Goal: Information Seeking & Learning: Find specific fact

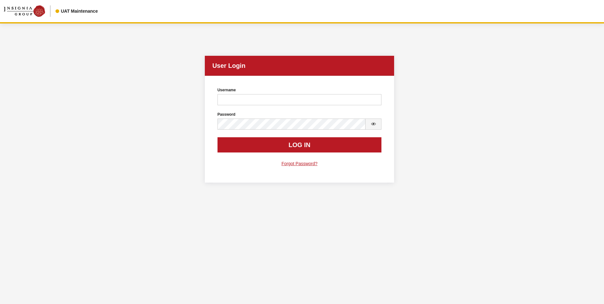
drag, startPoint x: 0, startPoint y: 0, endPoint x: 541, endPoint y: 47, distance: 542.6
click at [541, 47] on div "User Login User Login Username Username is required. Password Password is requi…" at bounding box center [299, 106] width 591 height 167
click at [274, 98] on input "Username" at bounding box center [299, 99] width 164 height 11
type input "sdakes"
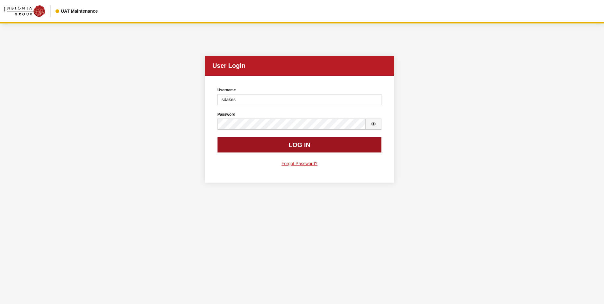
click at [298, 143] on button "Log In" at bounding box center [299, 144] width 164 height 15
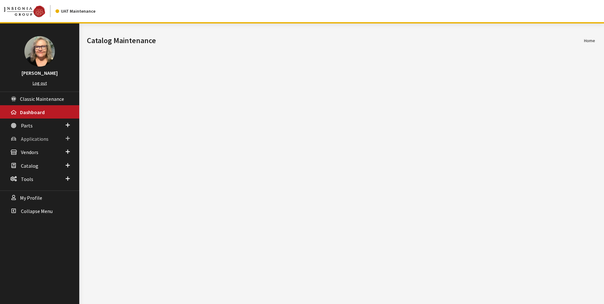
click at [71, 137] on link "Applications" at bounding box center [39, 138] width 79 height 13
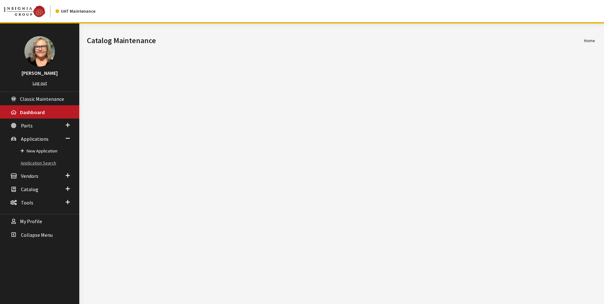
click at [37, 162] on link "Application Search" at bounding box center [39, 163] width 79 height 12
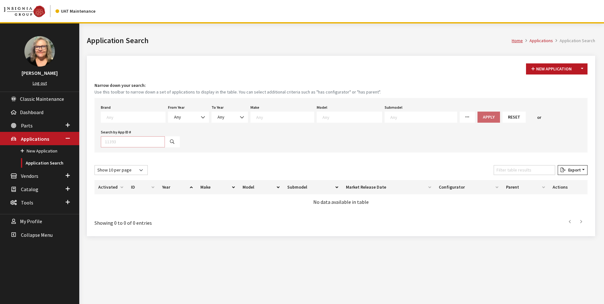
click at [116, 142] on input "Search by App ID #" at bounding box center [133, 141] width 64 height 11
type input "30476"
select select
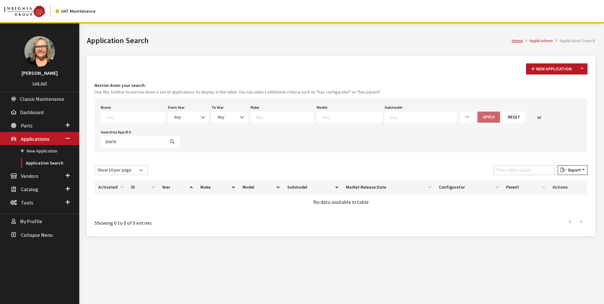
select select
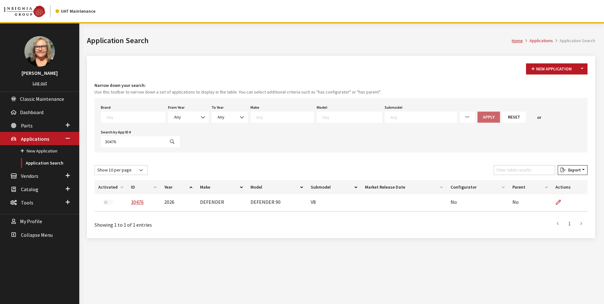
scroll to position [23, 0]
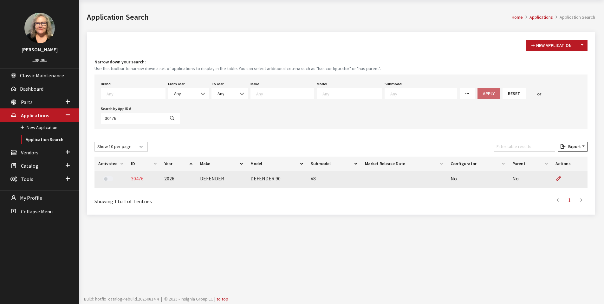
click at [135, 179] on link "30476" at bounding box center [137, 178] width 13 height 6
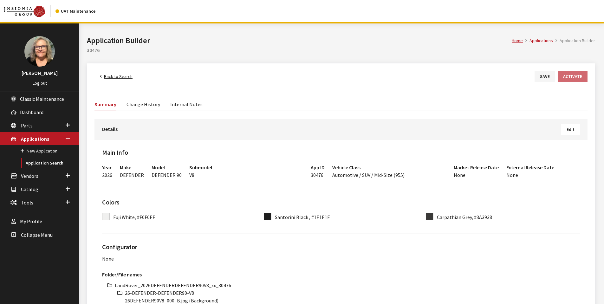
click at [128, 77] on link "Back to Search" at bounding box center [115, 76] width 43 height 11
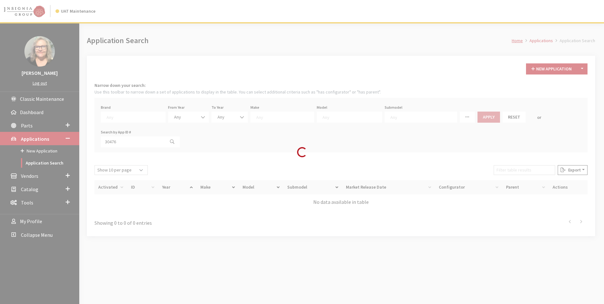
select select
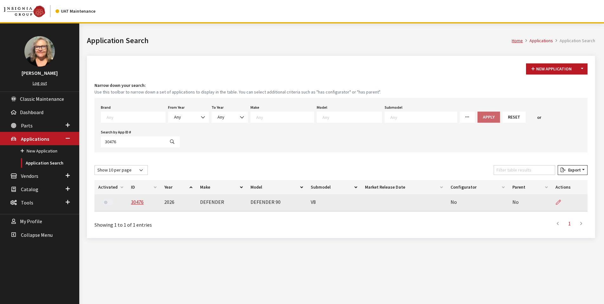
click at [556, 203] on icon at bounding box center [557, 202] width 5 height 5
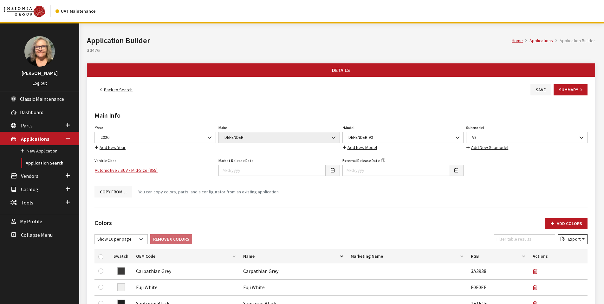
click at [109, 192] on button "Copy From…" at bounding box center [113, 191] width 38 height 11
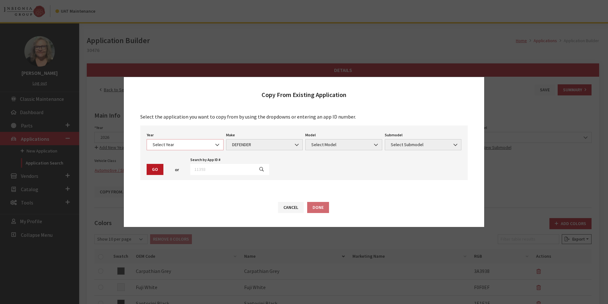
click at [215, 142] on b at bounding box center [215, 142] width 0 height 0
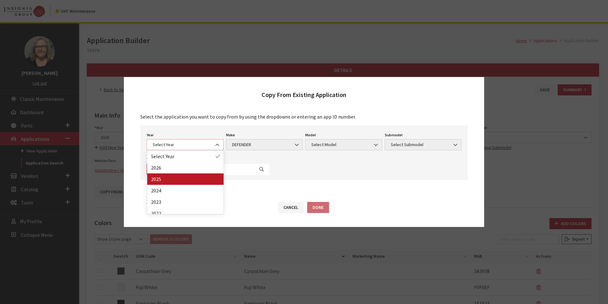
select select "43"
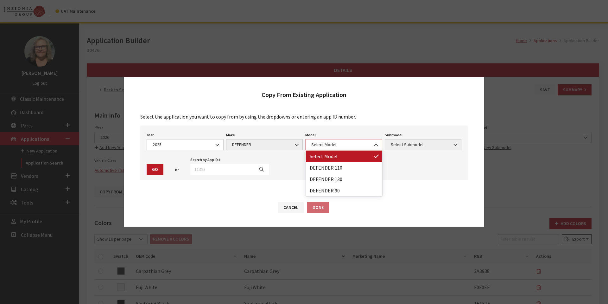
click at [379, 144] on span at bounding box center [376, 144] width 11 height 11
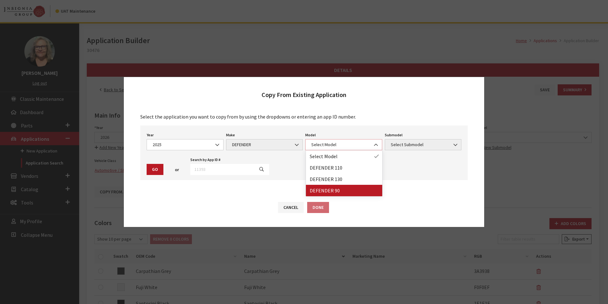
select select "1341"
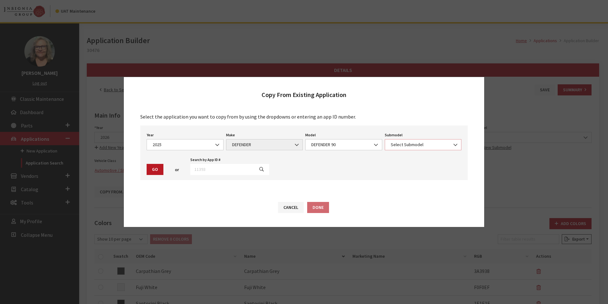
click at [451, 144] on span at bounding box center [456, 144] width 11 height 11
select select "158"
click at [152, 169] on button "Go" at bounding box center [155, 169] width 17 height 11
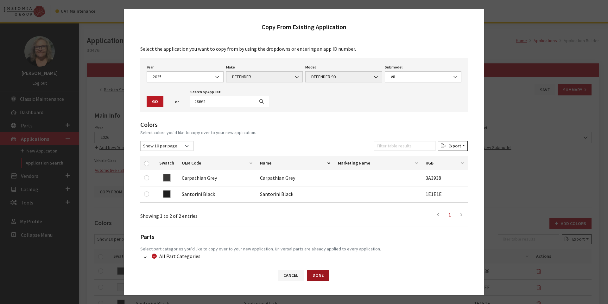
click at [314, 275] on button "Done" at bounding box center [318, 275] width 22 height 11
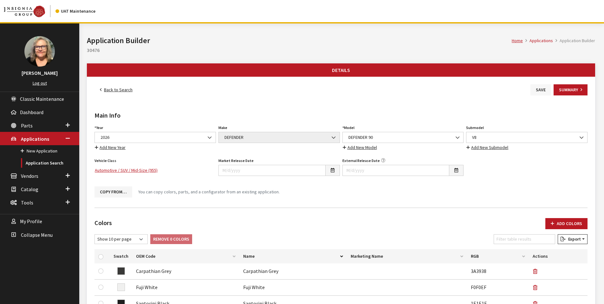
click at [538, 89] on button "Save" at bounding box center [540, 89] width 21 height 11
click at [111, 192] on button "Copy From…" at bounding box center [113, 191] width 38 height 11
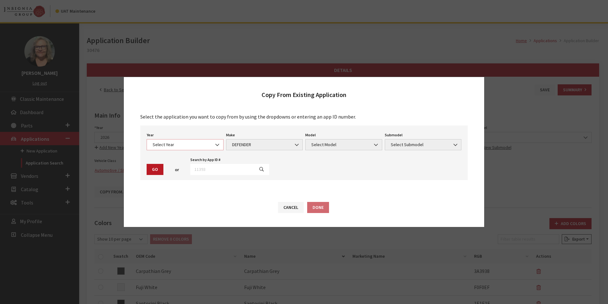
click at [215, 142] on b at bounding box center [215, 142] width 0 height 0
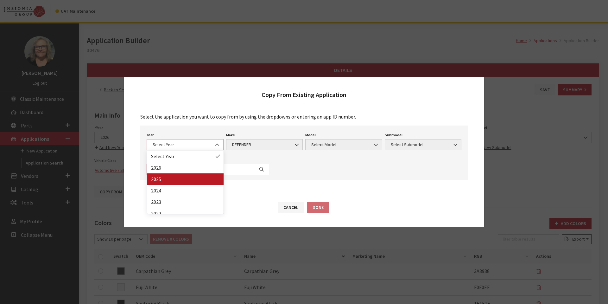
select select "43"
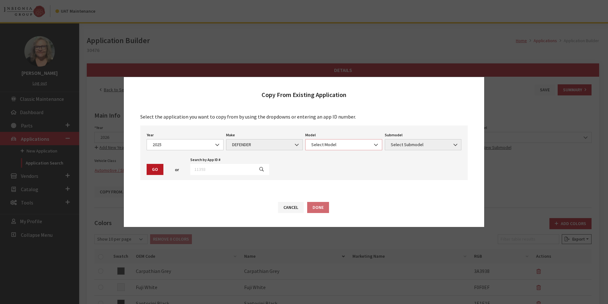
click at [374, 142] on b at bounding box center [374, 142] width 0 height 0
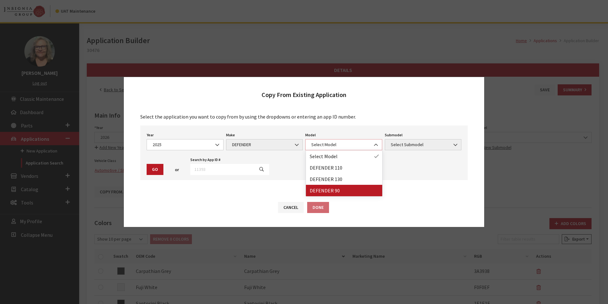
select select "1341"
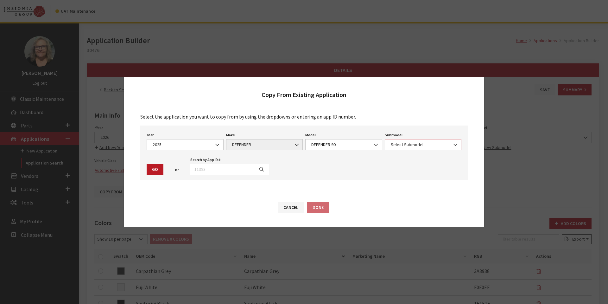
click at [454, 142] on b at bounding box center [454, 142] width 0 height 0
select select "158"
click at [154, 169] on button "Go" at bounding box center [155, 169] width 17 height 11
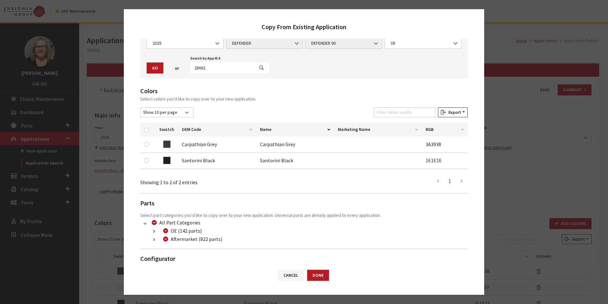
scroll to position [53, 0]
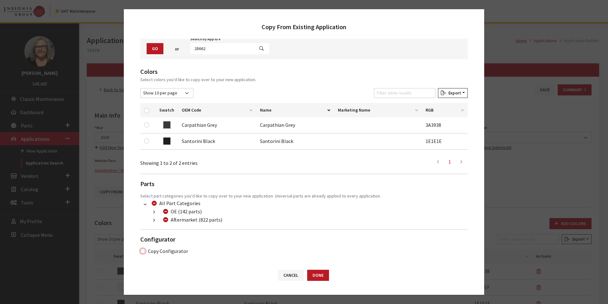
click at [144, 250] on input "Copy Configurator" at bounding box center [142, 250] width 5 height 5
checkbox input "true"
click at [321, 275] on button "Done" at bounding box center [318, 275] width 22 height 11
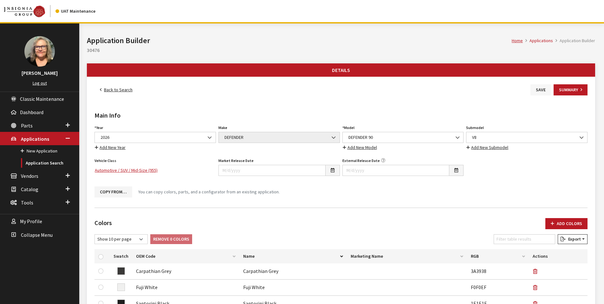
click at [540, 90] on button "Save" at bounding box center [540, 89] width 21 height 11
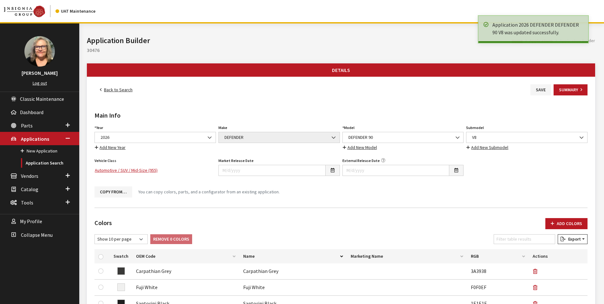
click at [117, 91] on link "Back to Search" at bounding box center [115, 89] width 43 height 11
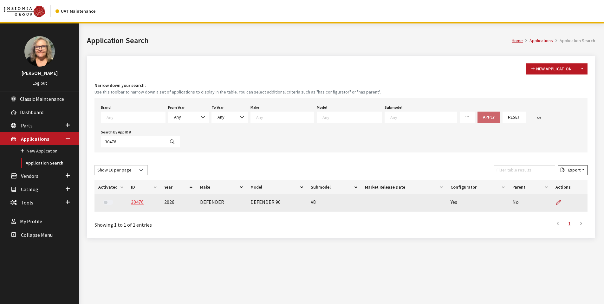
click at [134, 203] on link "30476" at bounding box center [137, 202] width 13 height 6
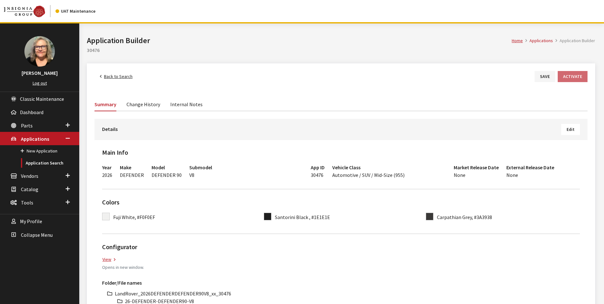
click at [146, 101] on link "Change History" at bounding box center [143, 103] width 34 height 13
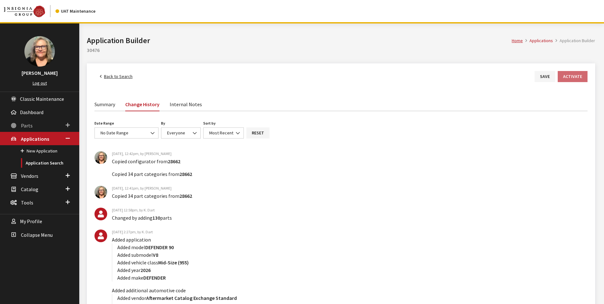
click at [28, 124] on span "Parts" at bounding box center [27, 125] width 12 height 6
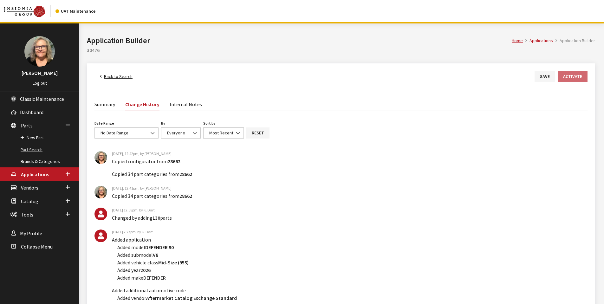
click at [31, 150] on link "Part Search" at bounding box center [39, 150] width 79 height 12
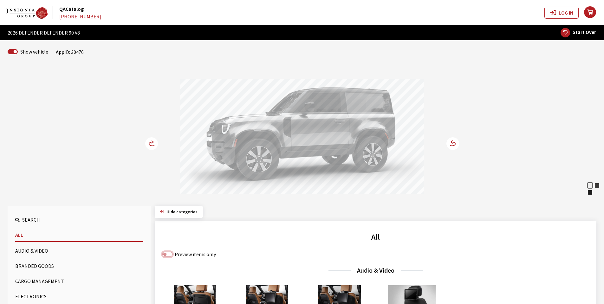
click at [169, 252] on input "Preview items only" at bounding box center [167, 254] width 10 height 5
checkbox input "true"
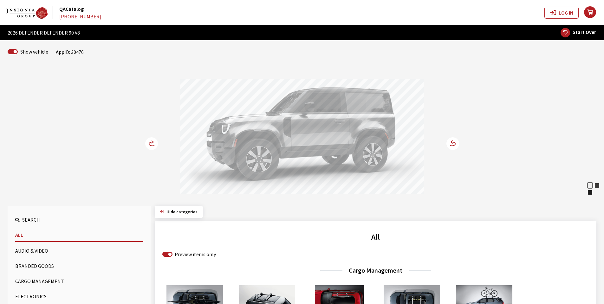
click at [151, 141] on circle at bounding box center [151, 143] width 13 height 13
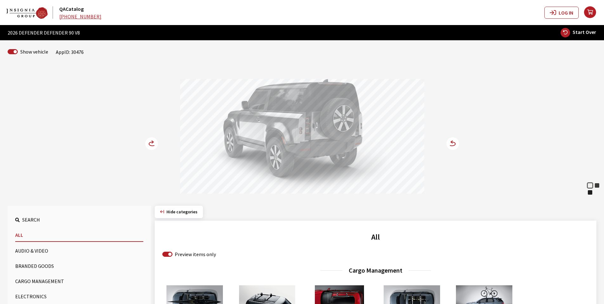
click at [151, 141] on circle at bounding box center [151, 143] width 13 height 13
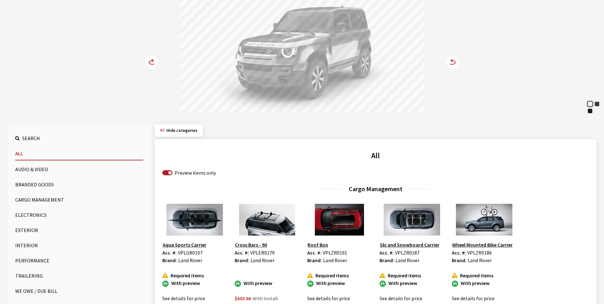
scroll to position [95, 0]
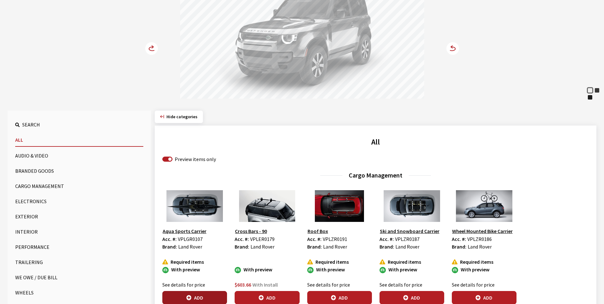
click at [199, 294] on button "Add" at bounding box center [194, 297] width 65 height 13
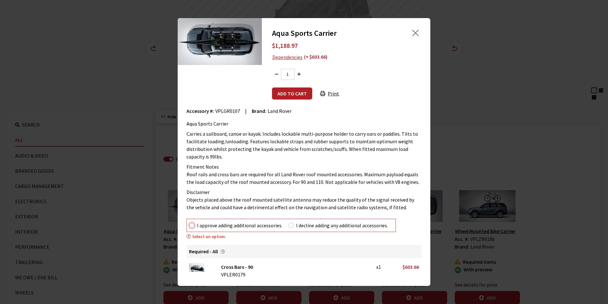
click at [191, 225] on input "I approve adding additional accessories." at bounding box center [191, 225] width 5 height 5
radio input "true"
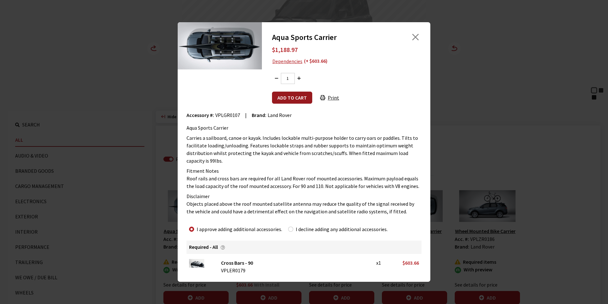
click at [295, 94] on button "Add to cart" at bounding box center [292, 98] width 40 height 12
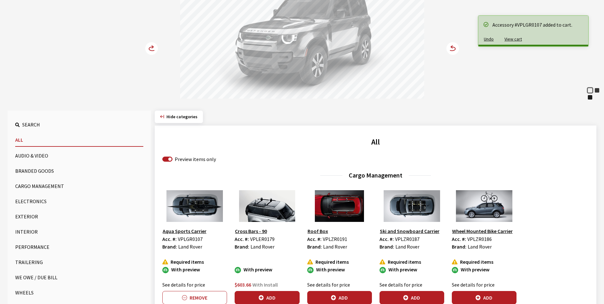
scroll to position [32, 0]
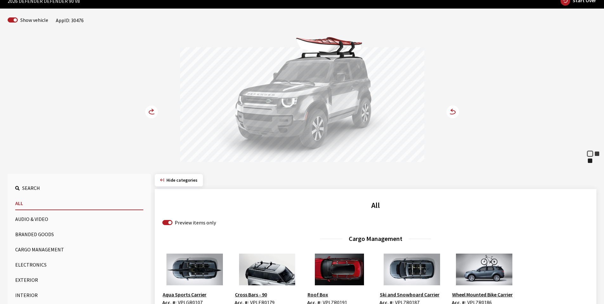
click at [150, 110] on circle at bounding box center [151, 112] width 13 height 13
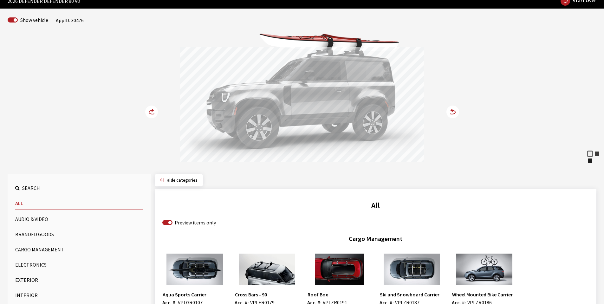
click at [150, 110] on circle at bounding box center [151, 112] width 13 height 13
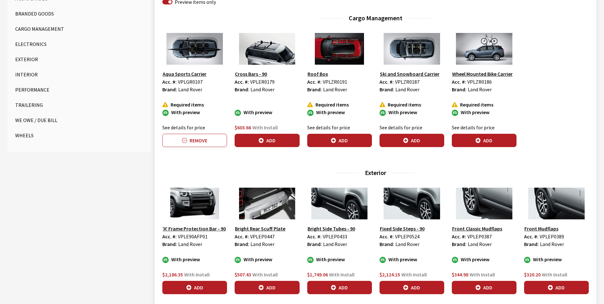
scroll to position [253, 0]
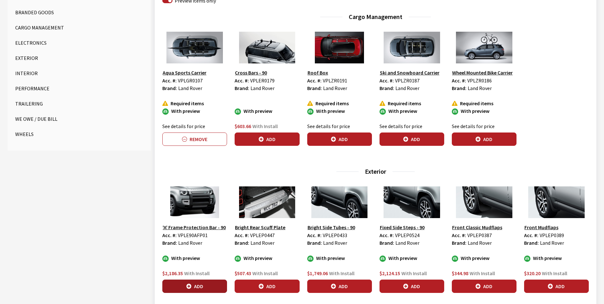
click at [202, 290] on button "Add" at bounding box center [194, 285] width 65 height 13
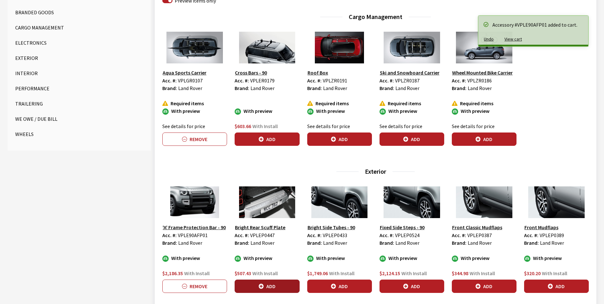
click at [273, 286] on button "Add" at bounding box center [266, 285] width 65 height 13
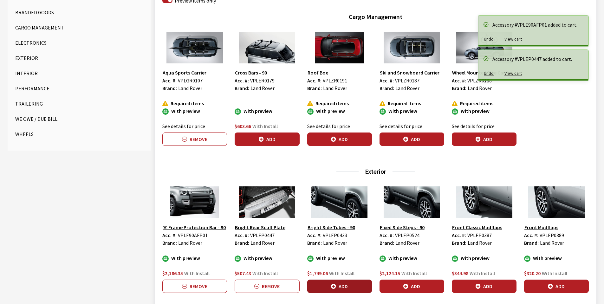
click at [344, 285] on button "Add" at bounding box center [339, 285] width 65 height 13
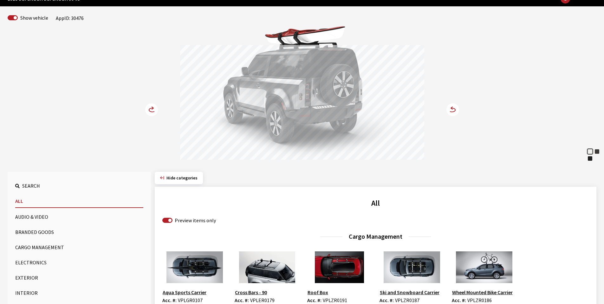
scroll to position [32, 0]
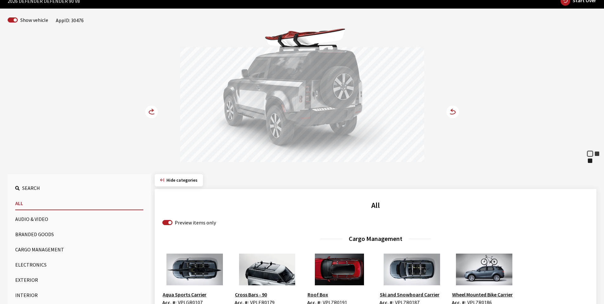
click at [153, 112] on circle at bounding box center [151, 112] width 13 height 13
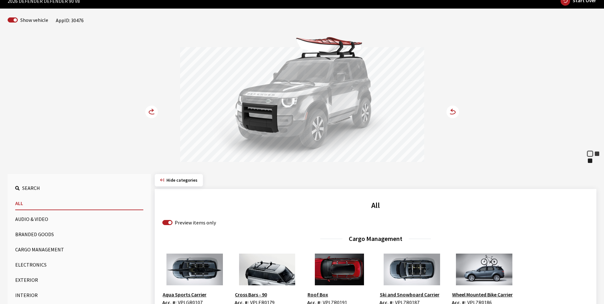
click at [153, 112] on circle at bounding box center [151, 112] width 13 height 13
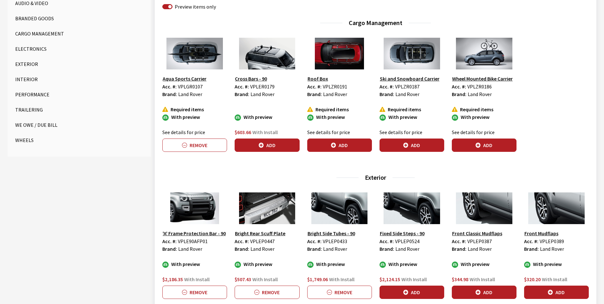
scroll to position [285, 0]
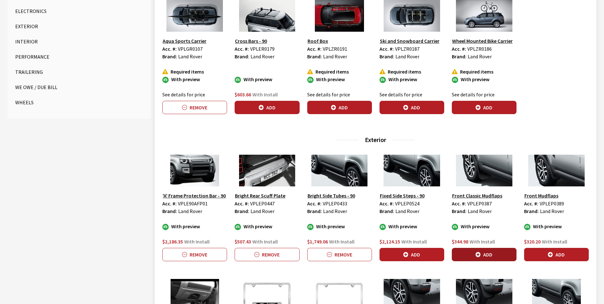
click at [491, 255] on button "Add" at bounding box center [483, 254] width 65 height 13
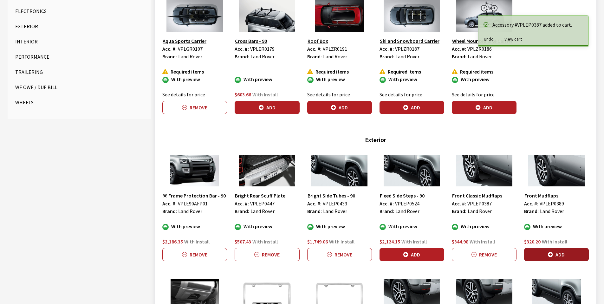
click at [544, 254] on button "Add" at bounding box center [556, 254] width 65 height 13
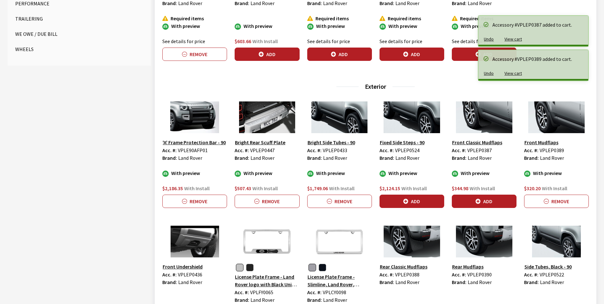
scroll to position [412, 0]
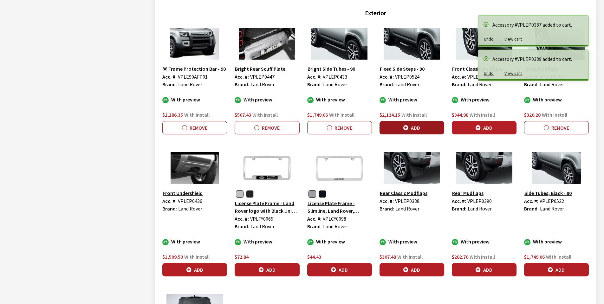
click at [415, 126] on button "Add" at bounding box center [411, 127] width 65 height 13
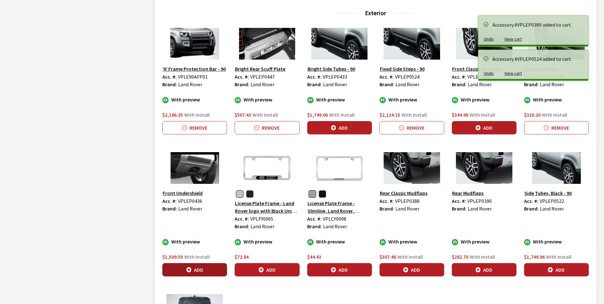
click at [200, 269] on button "Add" at bounding box center [194, 269] width 65 height 13
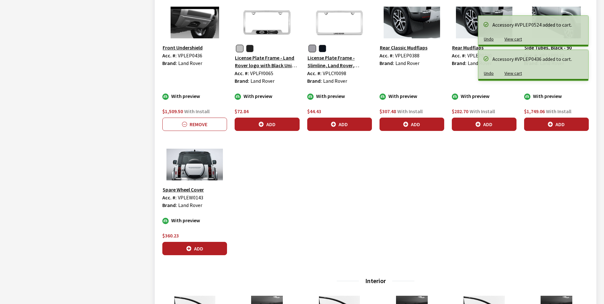
scroll to position [602, 0]
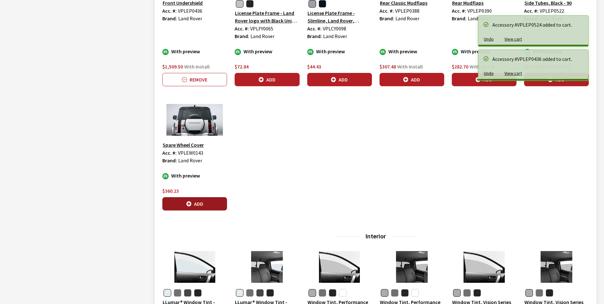
click at [198, 202] on button "Add" at bounding box center [194, 203] width 65 height 13
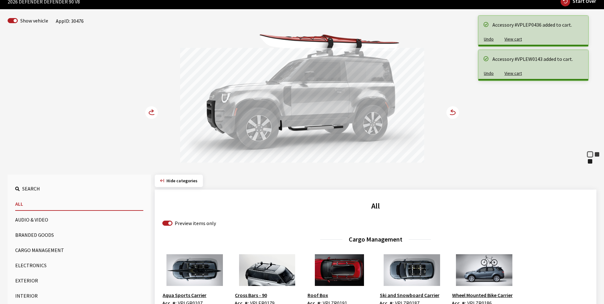
scroll to position [0, 0]
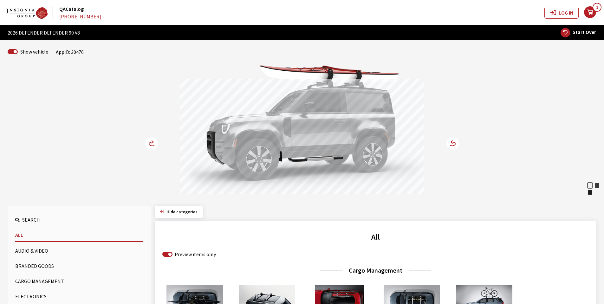
click at [154, 142] on icon at bounding box center [155, 143] width 4 height 5
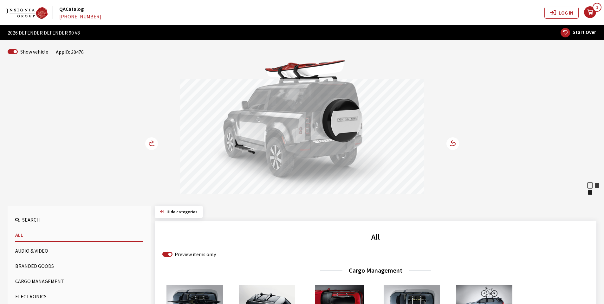
click at [154, 142] on icon at bounding box center [155, 143] width 4 height 5
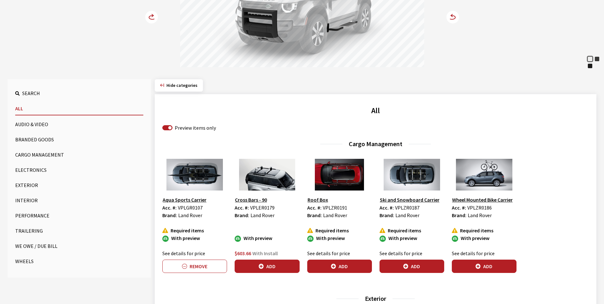
scroll to position [127, 0]
click at [27, 259] on button "Wheels" at bounding box center [79, 260] width 128 height 13
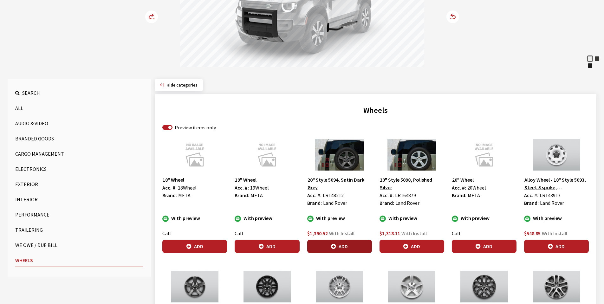
click at [344, 246] on button "Add" at bounding box center [339, 246] width 65 height 13
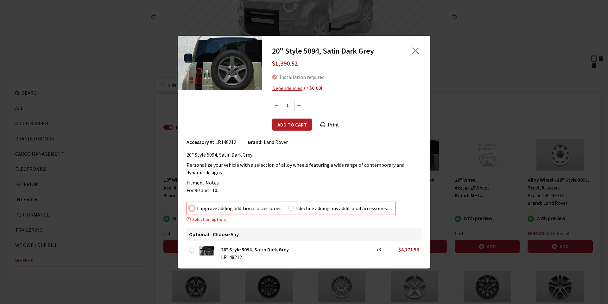
click at [192, 209] on input "I approve adding additional accessories." at bounding box center [191, 208] width 5 height 5
radio input "true"
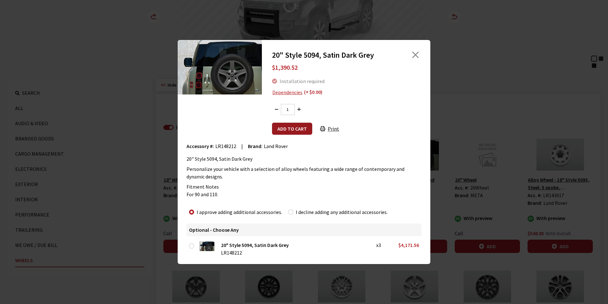
click at [288, 129] on button "Add to cart" at bounding box center [292, 129] width 40 height 12
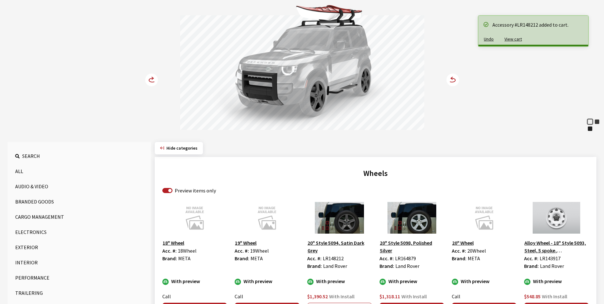
scroll to position [63, 0]
click at [151, 81] on circle at bounding box center [151, 80] width 13 height 13
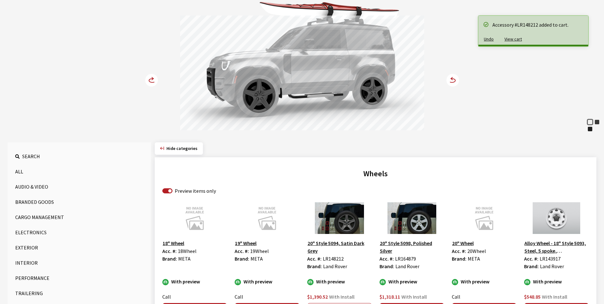
click at [151, 81] on circle at bounding box center [151, 80] width 13 height 13
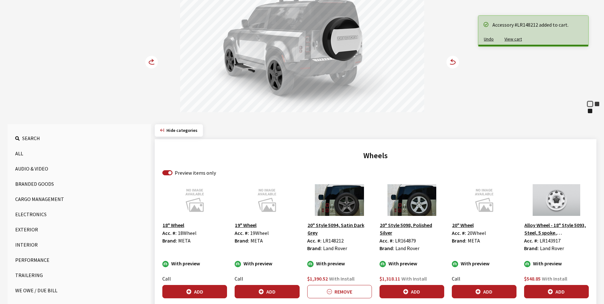
scroll to position [95, 0]
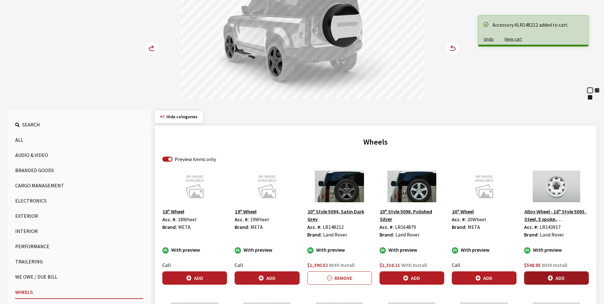
click at [549, 279] on icon "button" at bounding box center [549, 278] width 5 height 5
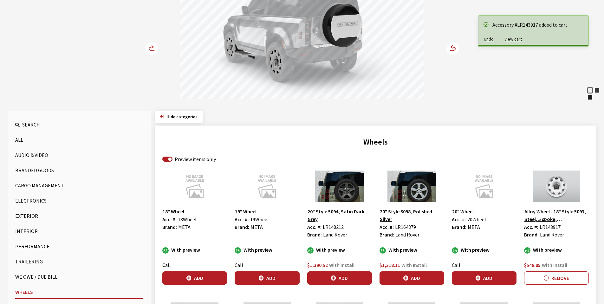
click at [153, 49] on circle at bounding box center [151, 48] width 13 height 13
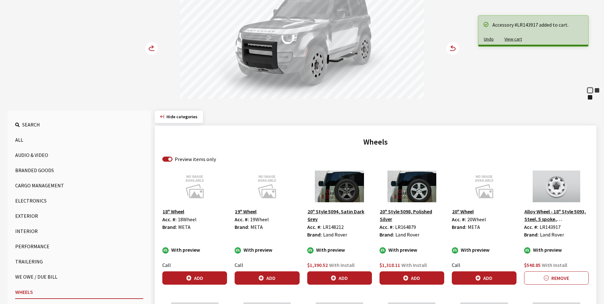
click at [153, 49] on circle at bounding box center [151, 48] width 13 height 13
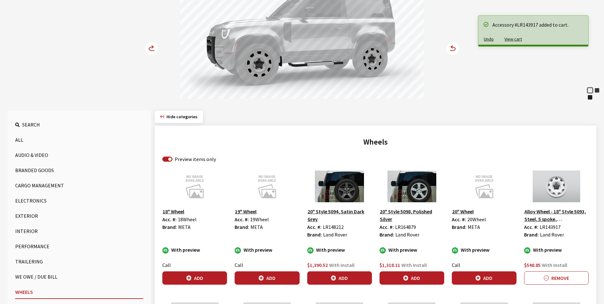
click at [153, 49] on circle at bounding box center [151, 48] width 13 height 13
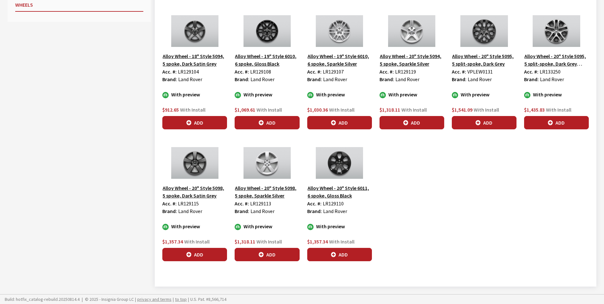
scroll to position [382, 0]
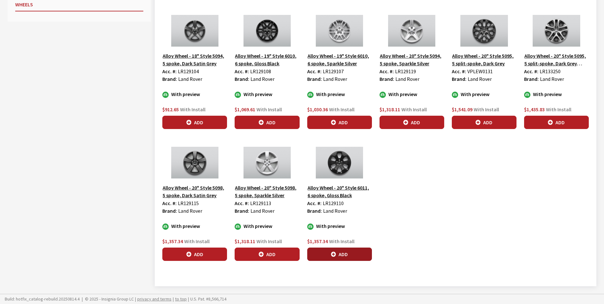
click at [345, 253] on button "Add" at bounding box center [339, 253] width 65 height 13
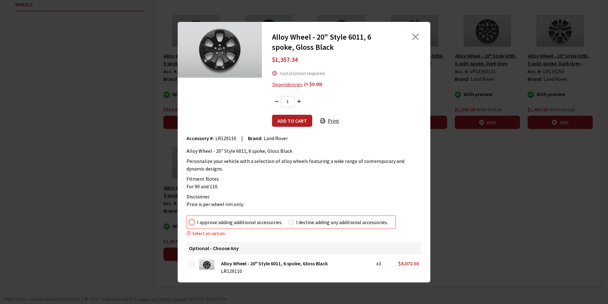
click at [190, 223] on input "I approve adding additional accessories." at bounding box center [191, 222] width 5 height 5
radio input "true"
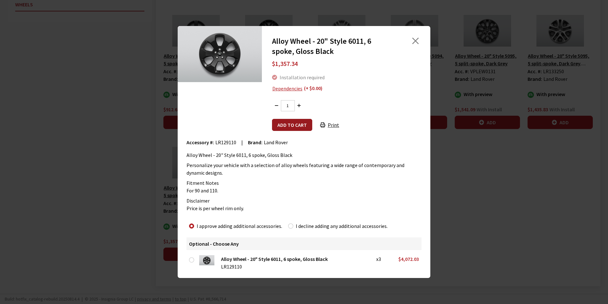
click at [284, 127] on button "Add to cart" at bounding box center [292, 125] width 40 height 12
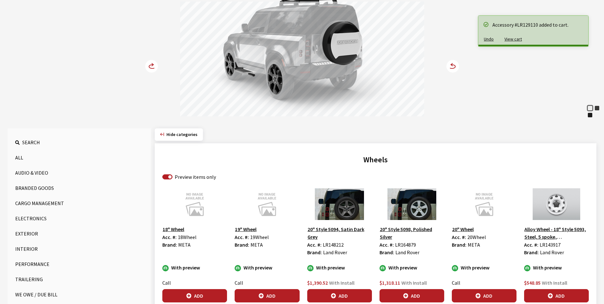
scroll to position [2, 0]
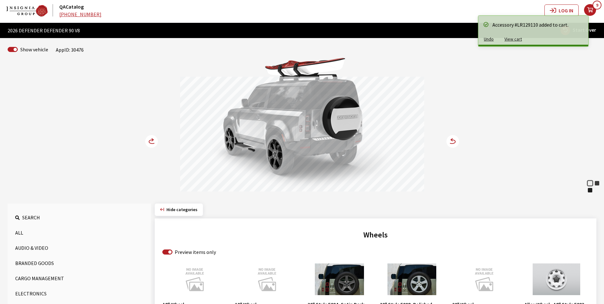
click at [151, 142] on circle at bounding box center [151, 141] width 13 height 13
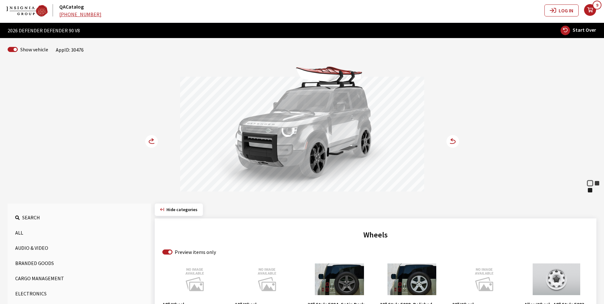
click at [151, 142] on circle at bounding box center [151, 141] width 13 height 13
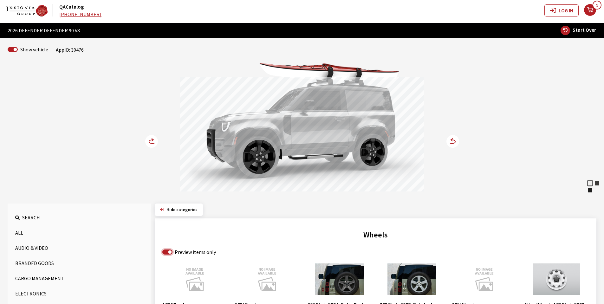
click at [165, 252] on input "Preview items only" at bounding box center [167, 251] width 10 height 5
checkbox input "false"
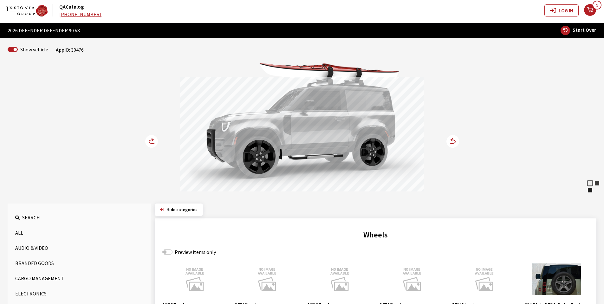
click at [45, 276] on button "Cargo Management" at bounding box center [79, 278] width 128 height 13
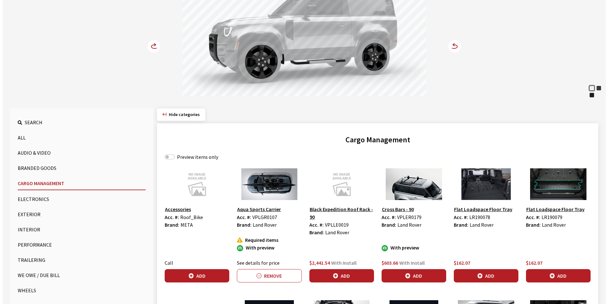
scroll to position [0, 0]
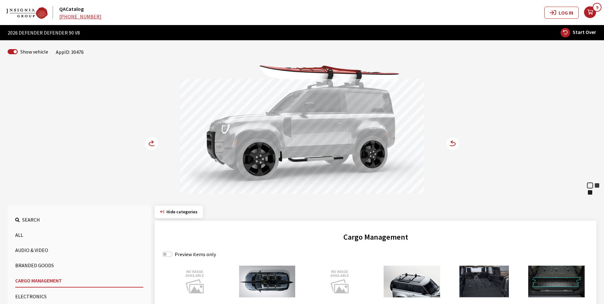
click at [588, 12] on icon "your cart" at bounding box center [590, 12] width 12 height 5
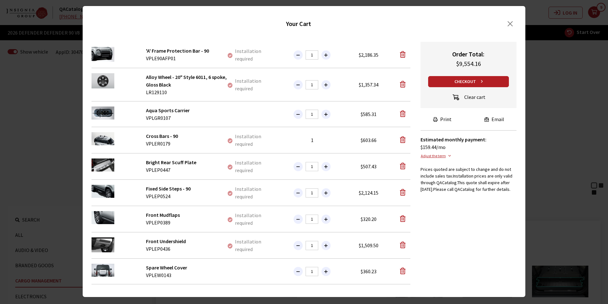
scroll to position [5, 0]
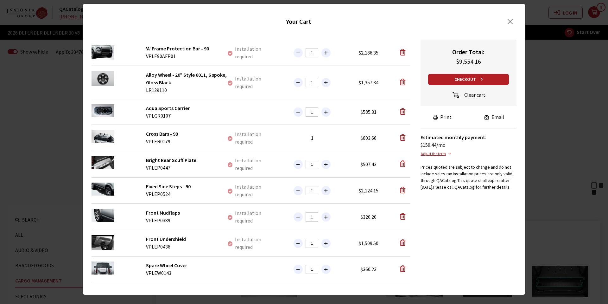
click at [467, 92] on button "Clear cart" at bounding box center [468, 95] width 45 height 11
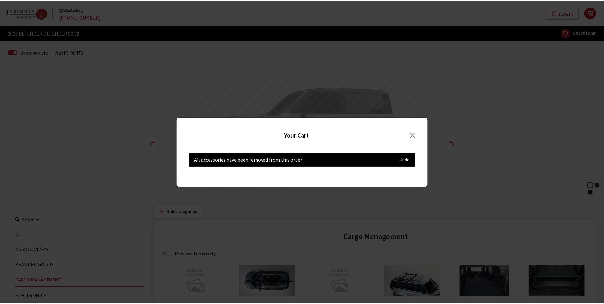
scroll to position [0, 0]
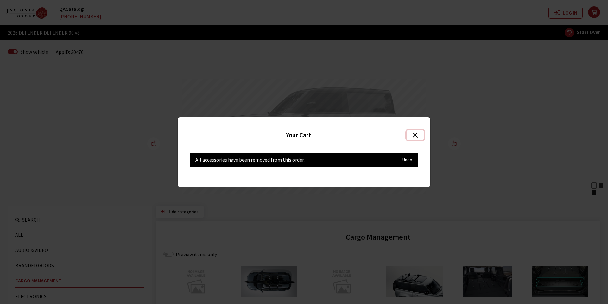
click at [415, 134] on button "Close" at bounding box center [415, 135] width 17 height 10
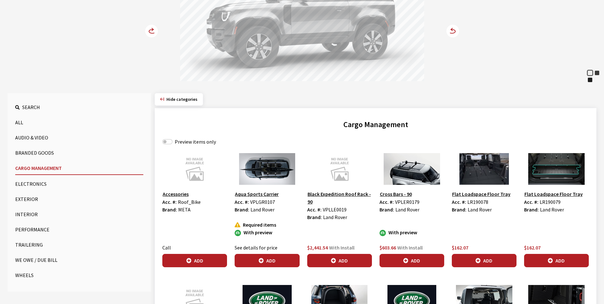
scroll to position [87, 0]
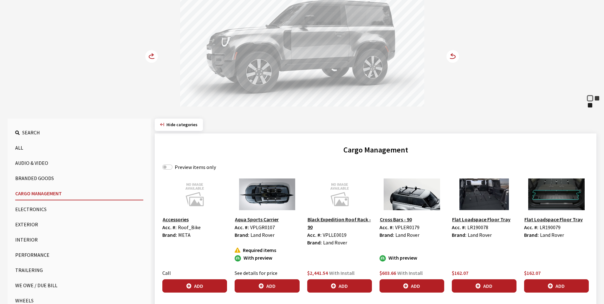
click at [25, 225] on button "Exterior" at bounding box center [79, 224] width 128 height 13
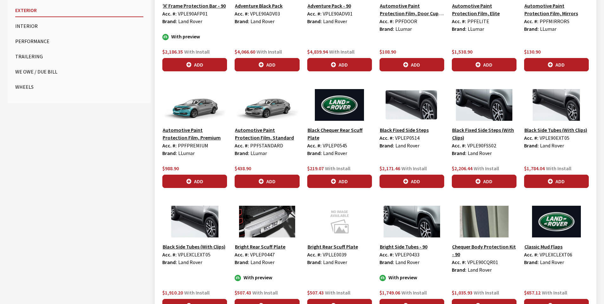
scroll to position [185, 0]
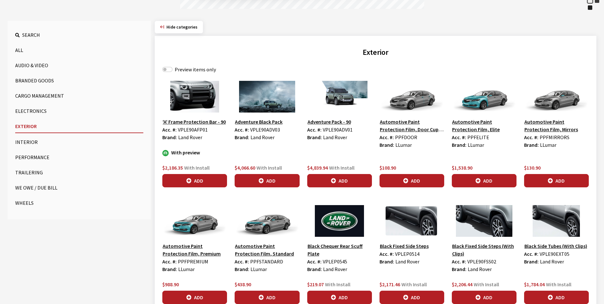
click at [35, 156] on button "Performance" at bounding box center [79, 157] width 128 height 13
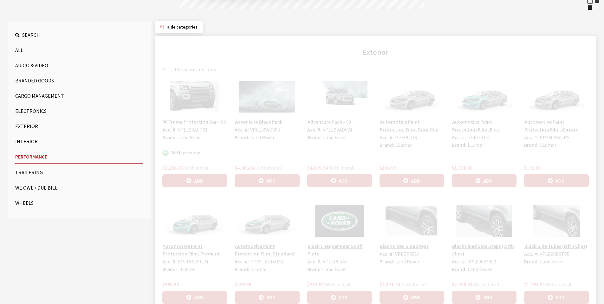
scroll to position [118, 0]
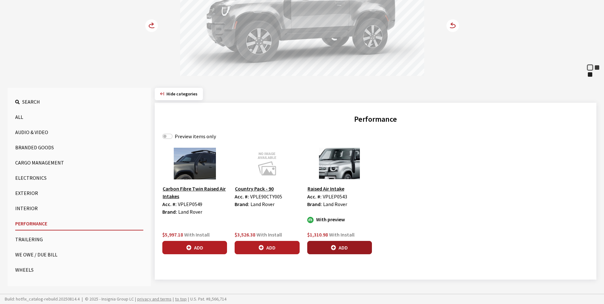
click at [337, 244] on button "Add" at bounding box center [339, 247] width 65 height 13
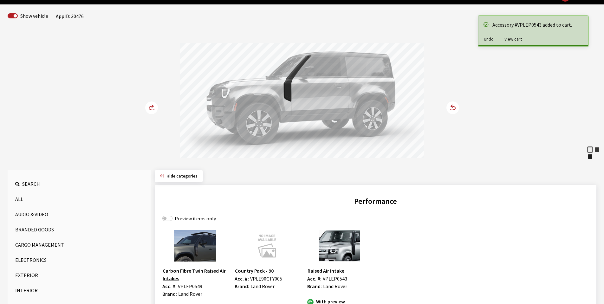
scroll to position [0, 0]
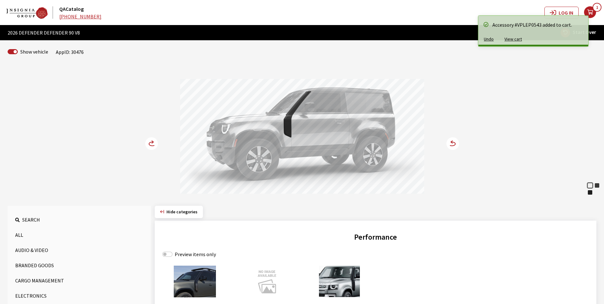
click at [150, 142] on icon at bounding box center [152, 144] width 7 height 4
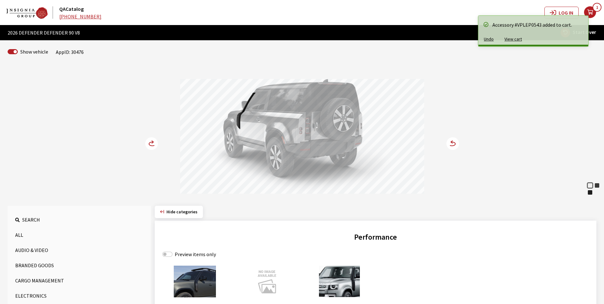
click at [150, 142] on icon at bounding box center [152, 144] width 7 height 4
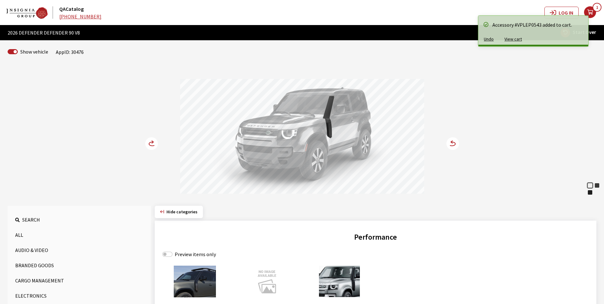
click at [150, 142] on icon at bounding box center [152, 144] width 7 height 4
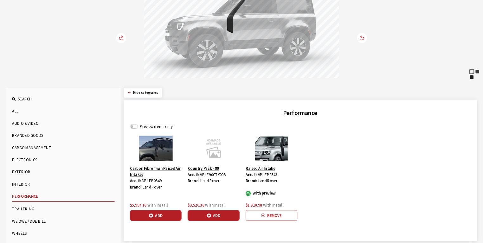
scroll to position [118, 0]
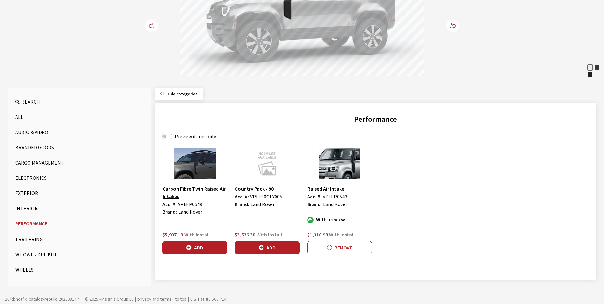
click at [190, 188] on button "Carbon Fibre Twin Raised Air Intakes" at bounding box center [194, 192] width 65 height 16
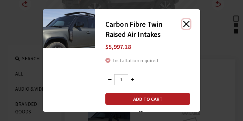
click at [186, 23] on button "Close" at bounding box center [186, 24] width 8 height 10
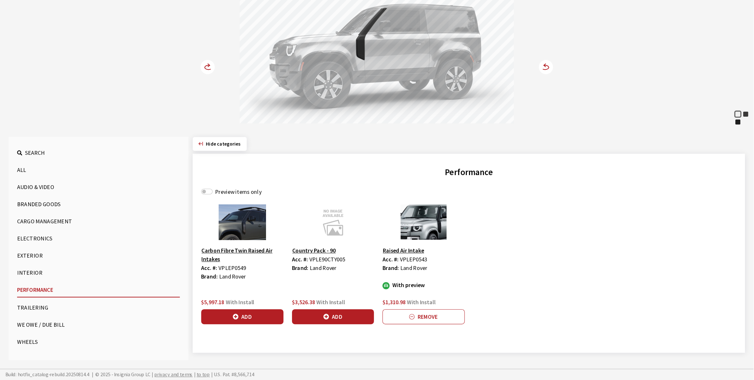
scroll to position [42, 0]
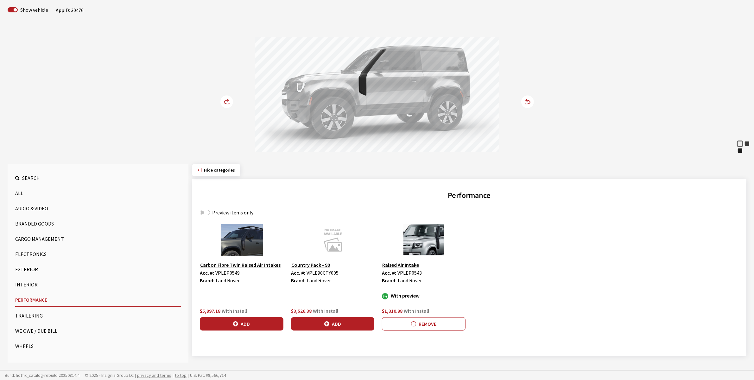
click at [26, 304] on button "Wheels" at bounding box center [98, 345] width 166 height 13
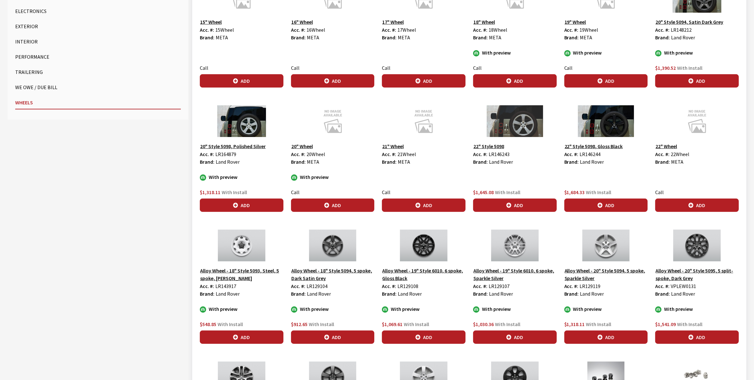
scroll to position [277, 0]
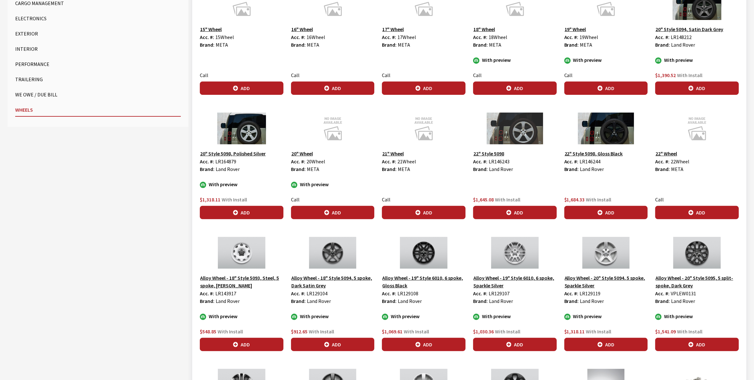
click at [494, 157] on button "22" Style 5098" at bounding box center [488, 153] width 31 height 8
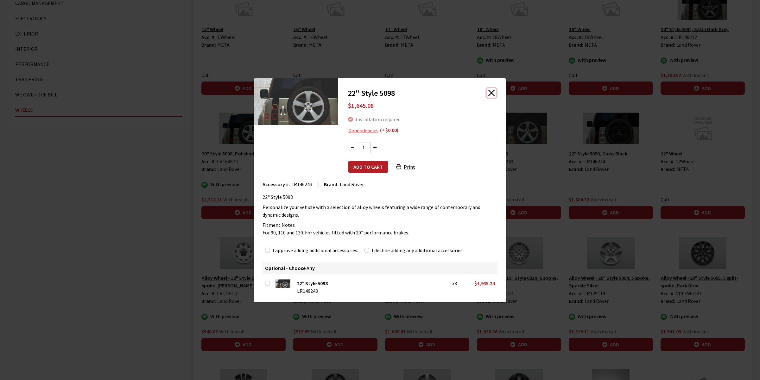
click at [490, 92] on button "Close" at bounding box center [492, 93] width 10 height 10
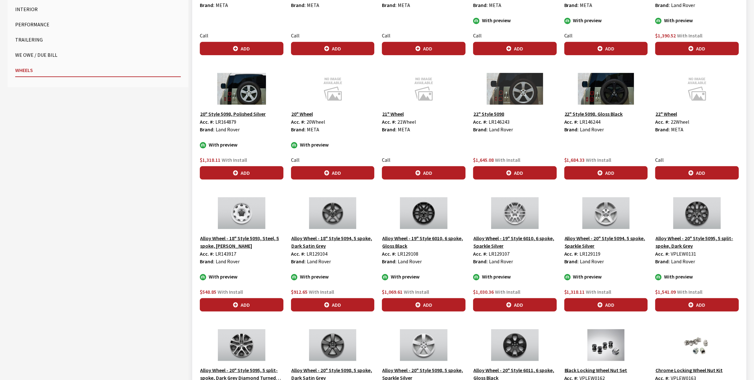
scroll to position [396, 0]
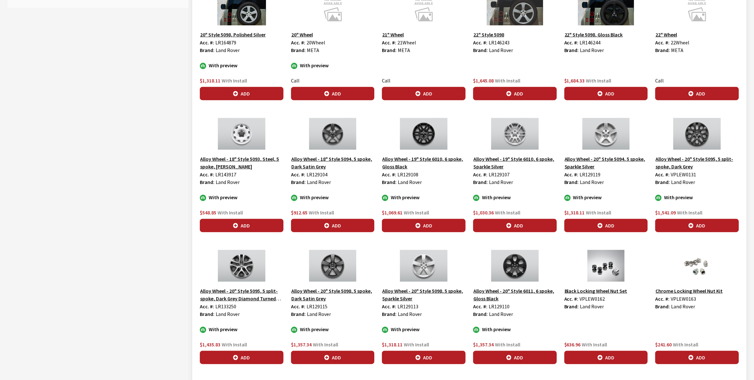
click at [496, 42] on span "LR146243" at bounding box center [499, 42] width 21 height 6
copy span "LR146243"
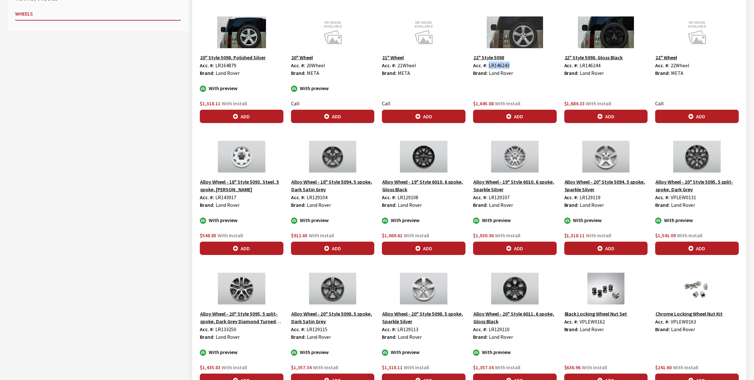
scroll to position [356, 0]
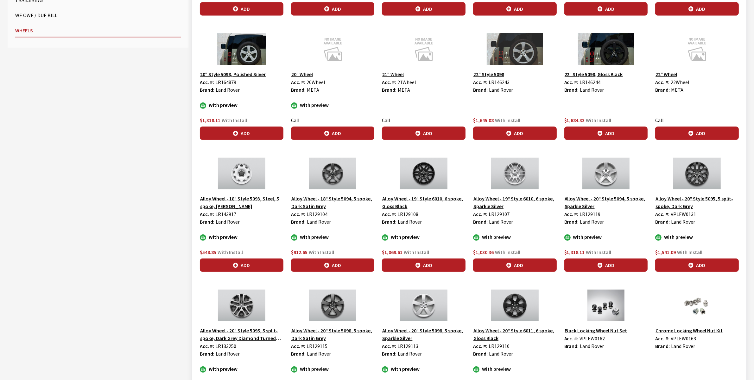
click at [591, 82] on span "LR146244" at bounding box center [590, 82] width 21 height 6
copy span "LR146244"
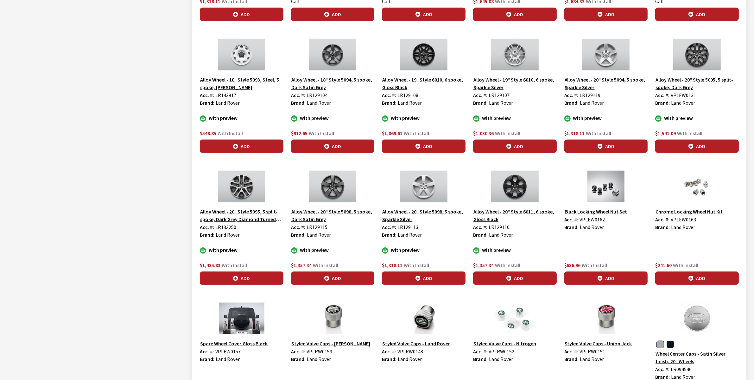
scroll to position [544, 0]
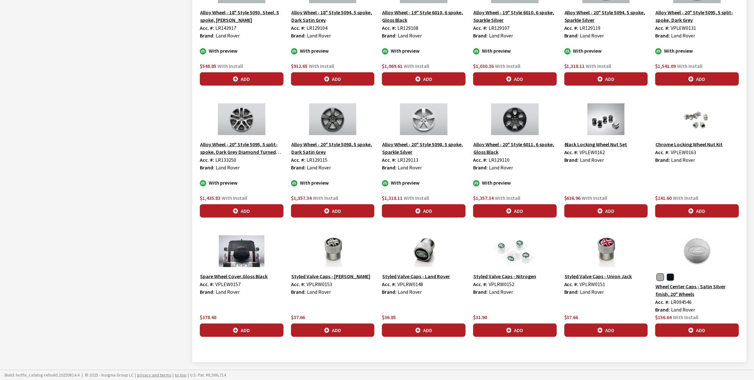
click at [226, 284] on span "VPLEW0157" at bounding box center [227, 284] width 25 height 6
copy span "VPLEW0157"
click at [230, 259] on img at bounding box center [242, 251] width 84 height 32
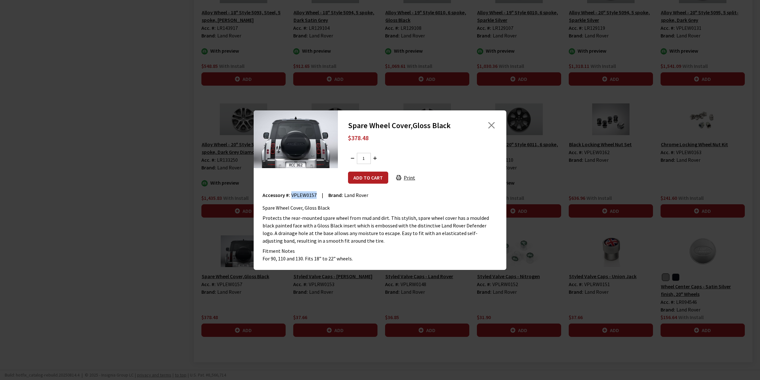
drag, startPoint x: 290, startPoint y: 192, endPoint x: 308, endPoint y: 197, distance: 18.0
click at [315, 194] on div "Accessory #: VPLEW0157 | Brand: Land Rover" at bounding box center [380, 195] width 235 height 8
copy span "VPLEW0157"
click at [491, 125] on button "Close" at bounding box center [492, 125] width 10 height 10
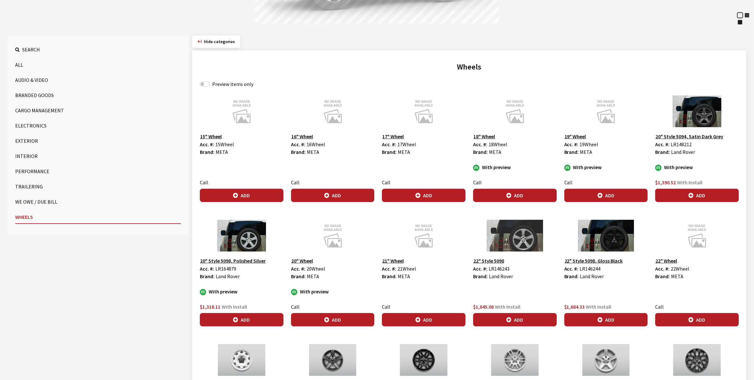
scroll to position [148, 0]
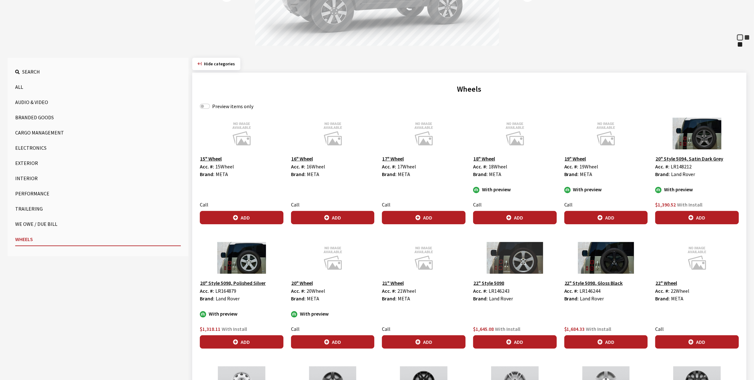
click at [21, 192] on button "Performance" at bounding box center [98, 193] width 166 height 13
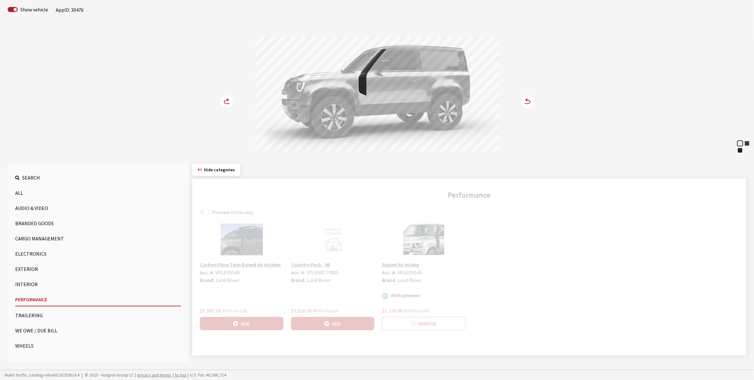
scroll to position [42, 0]
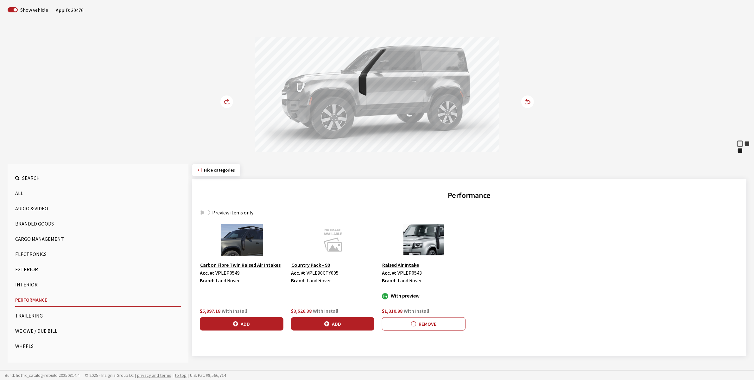
click at [24, 269] on button "Exterior" at bounding box center [98, 269] width 166 height 13
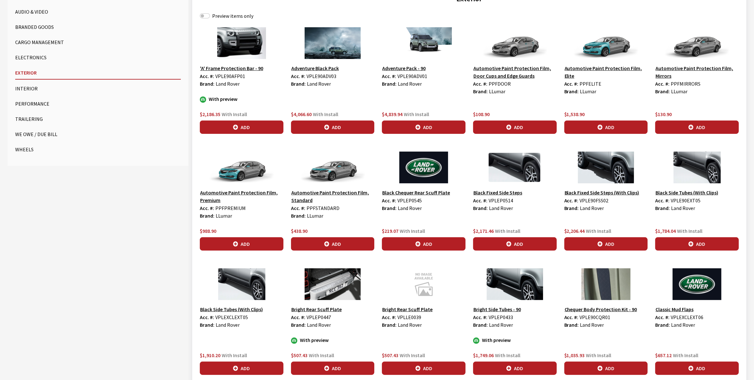
scroll to position [200, 0]
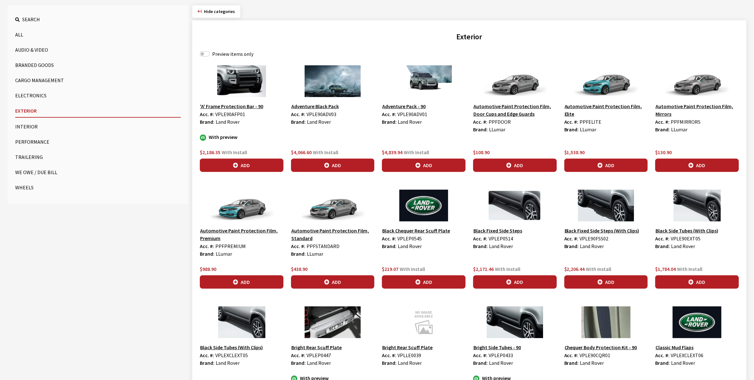
click at [503, 233] on button "Black Fixed Side Steps" at bounding box center [497, 230] width 49 height 8
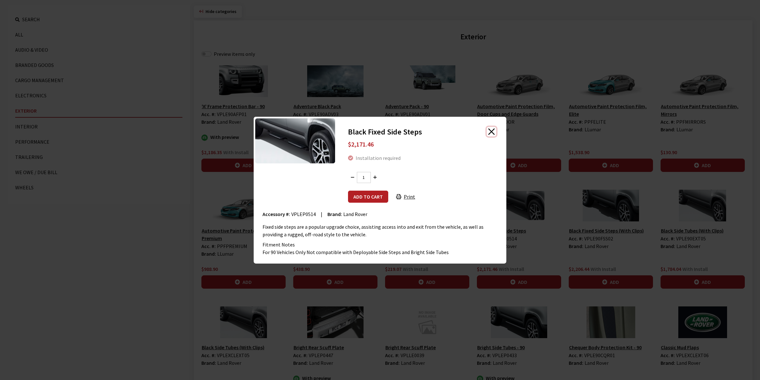
click at [492, 129] on button "Close" at bounding box center [492, 132] width 10 height 10
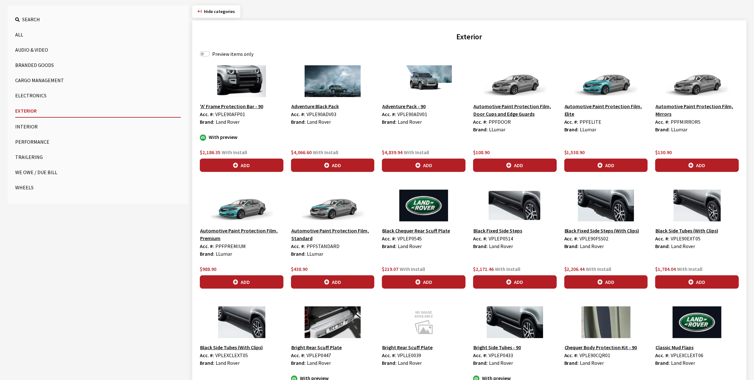
click at [599, 213] on img at bounding box center [607, 205] width 84 height 32
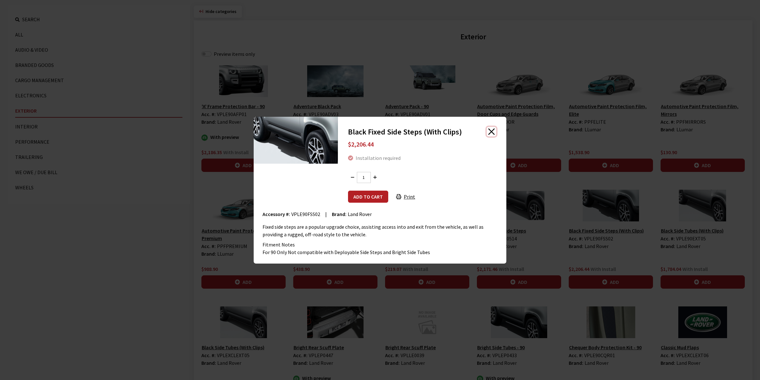
click at [487, 130] on button "Close" at bounding box center [492, 132] width 10 height 10
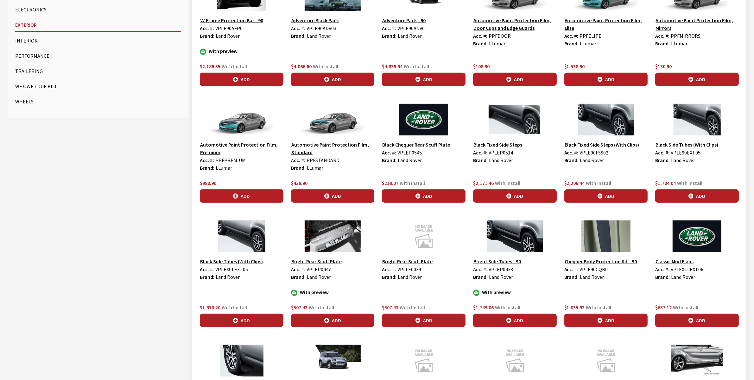
scroll to position [279, 0]
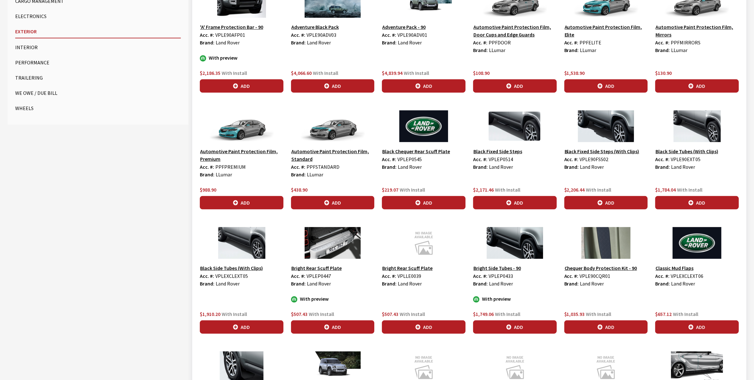
click at [603, 151] on button "Black Fixed Side Steps (With Clips)" at bounding box center [602, 151] width 75 height 8
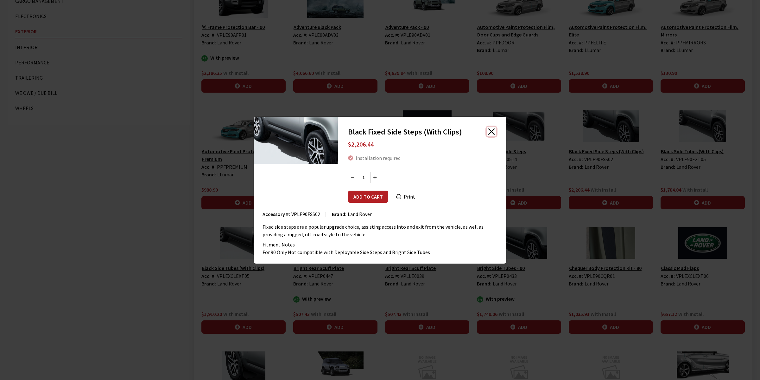
click at [488, 128] on button "Close" at bounding box center [492, 132] width 10 height 10
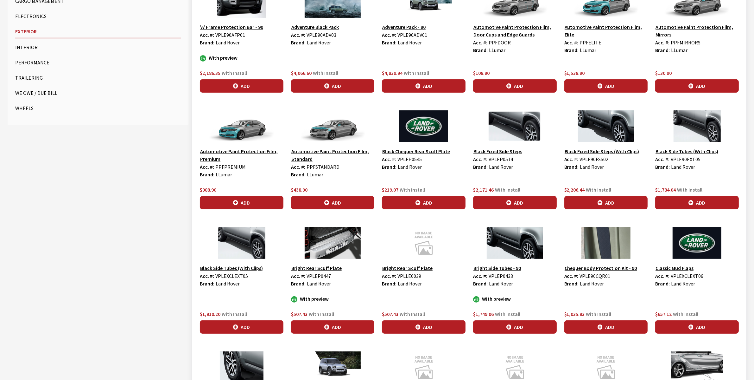
click at [603, 160] on span "VPLE90EXT05" at bounding box center [686, 159] width 30 height 6
click at [603, 159] on span "VPLE90EXT05" at bounding box center [686, 159] width 30 height 6
copy span "VPLE90EXT05"
click at [230, 269] on button "Black Side Tubes (With Clips)" at bounding box center [231, 268] width 63 height 8
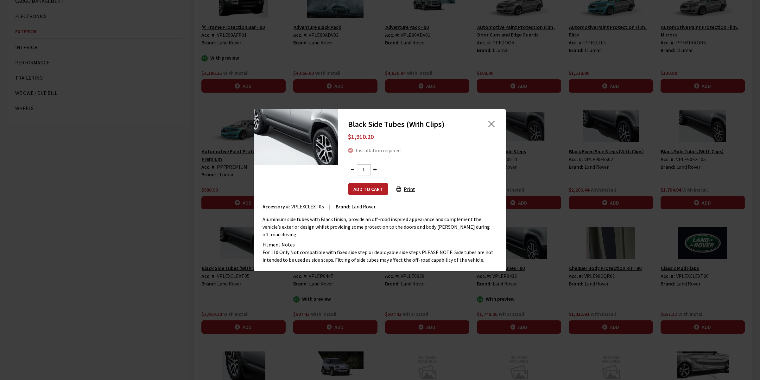
click at [294, 209] on span "VPLEXCLEXT05" at bounding box center [307, 206] width 33 height 6
copy span "VPLEXCLEXT05"
click at [304, 209] on span "VPLEXCLEXT05" at bounding box center [307, 206] width 33 height 6
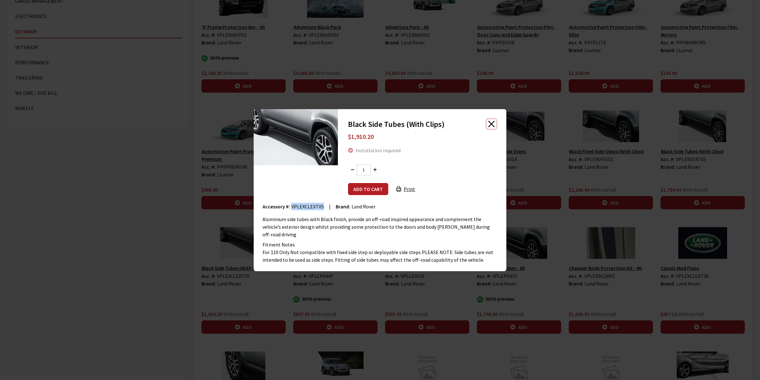
click at [490, 127] on button "Close" at bounding box center [492, 124] width 10 height 10
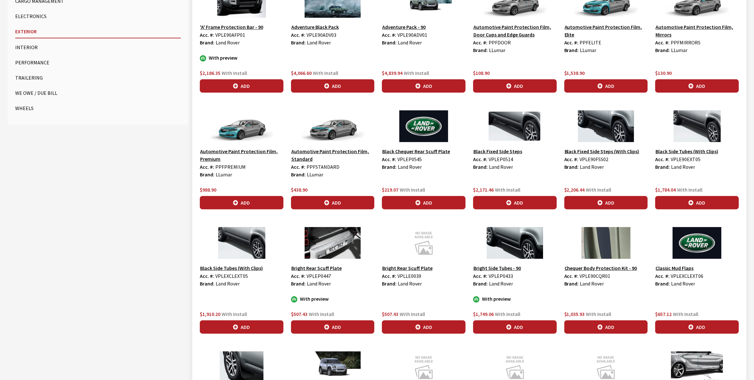
click at [502, 276] on span "VPLEP0433" at bounding box center [501, 275] width 24 height 6
copy span "VPLEP0433"
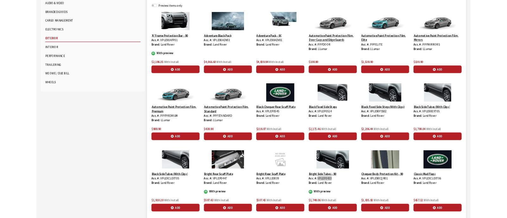
scroll to position [240, 0]
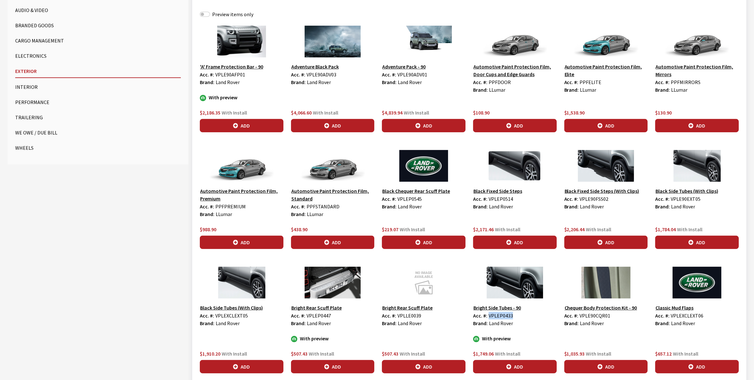
click at [506, 170] on img at bounding box center [515, 166] width 84 height 32
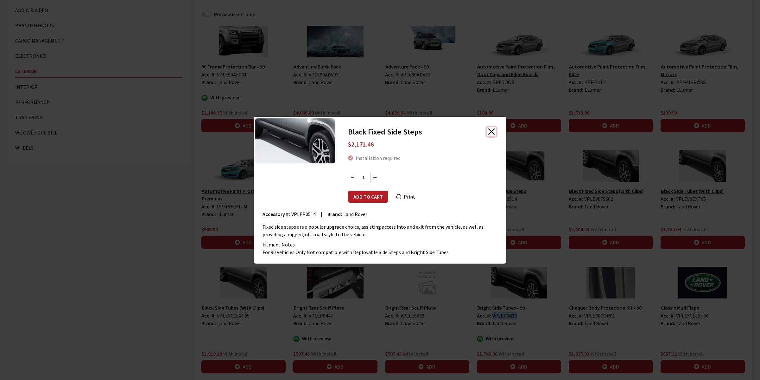
click at [495, 131] on button "Close" at bounding box center [492, 132] width 10 height 10
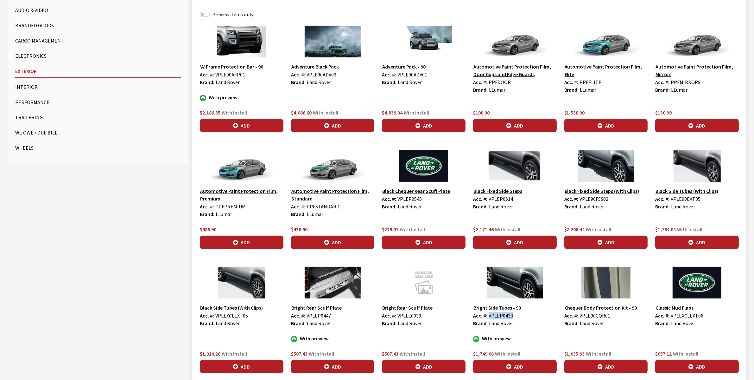
click at [603, 164] on img at bounding box center [607, 166] width 84 height 32
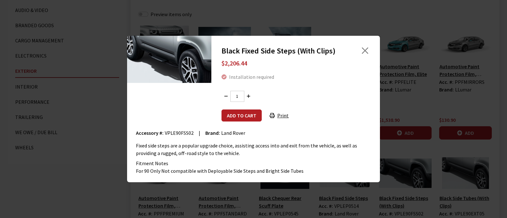
click at [187, 131] on span "VPLE90FSS02" at bounding box center [179, 133] width 29 height 6
copy span "VPLE90FSS02"
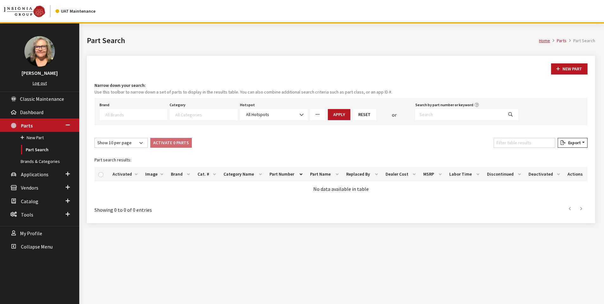
select select
click at [37, 160] on link "Brands & Categories" at bounding box center [39, 162] width 79 height 12
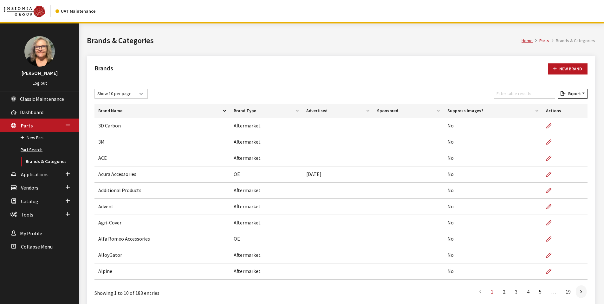
click at [33, 150] on link "Part Search" at bounding box center [39, 150] width 79 height 12
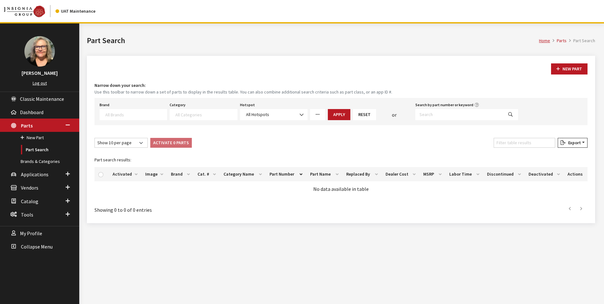
select select
click at [140, 112] on textarea "Search" at bounding box center [135, 115] width 61 height 6
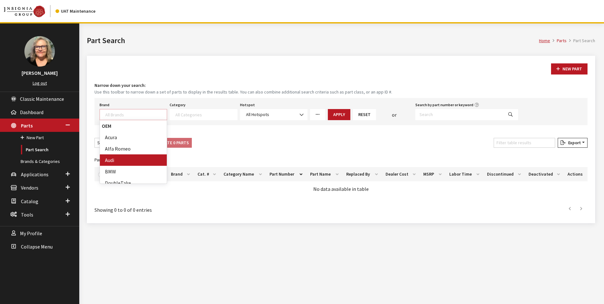
scroll to position [127, 0]
select select "550"
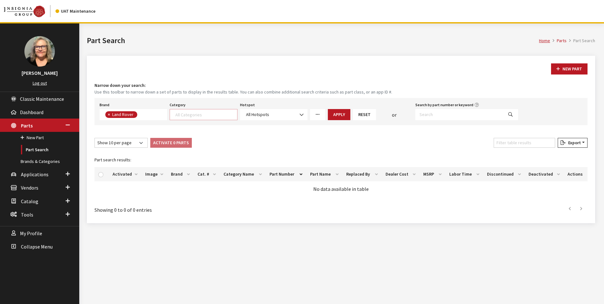
click at [226, 113] on textarea "Search" at bounding box center [205, 115] width 61 height 6
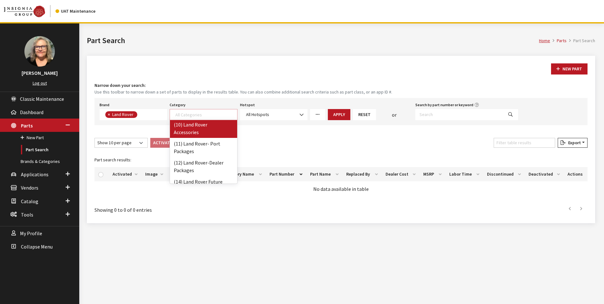
scroll to position [0, 0]
select select "863"
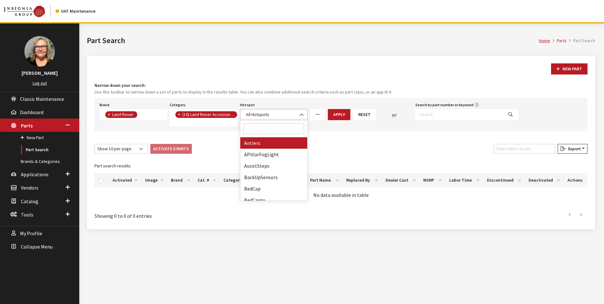
click at [299, 112] on b at bounding box center [299, 112] width 0 height 0
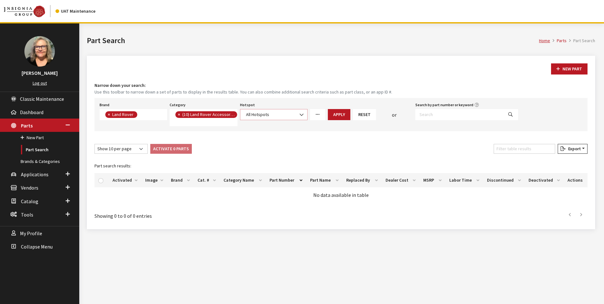
click at [299, 112] on b at bounding box center [299, 112] width 0 height 0
click at [318, 114] on icon "More Filters" at bounding box center [317, 114] width 4 height 4
click at [341, 115] on button "Apply" at bounding box center [339, 114] width 22 height 11
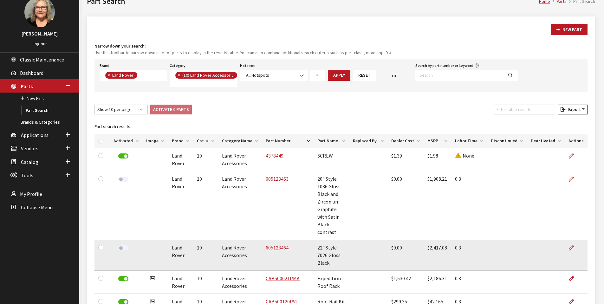
scroll to position [0, 0]
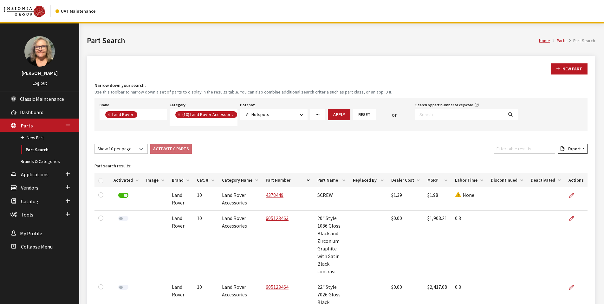
click at [317, 117] on link "More Filters" at bounding box center [317, 114] width 15 height 11
click at [280, 141] on div "New Part Narrow down your search: Use this toolbar to narrow down a set of part…" at bounding box center [341, 285] width 508 height 458
click at [68, 176] on span at bounding box center [68, 174] width 4 height 8
click at [36, 161] on link "Application Search" at bounding box center [39, 163] width 79 height 12
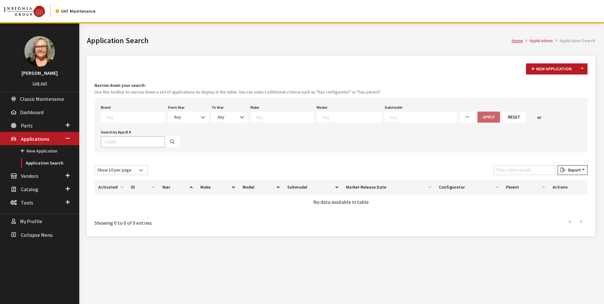
click at [114, 142] on input "Search by App ID #" at bounding box center [133, 141] width 64 height 11
type input "30476"
select select
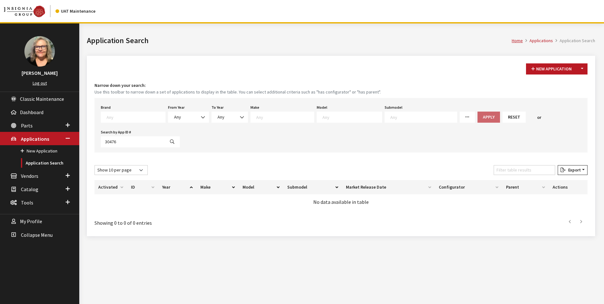
select select
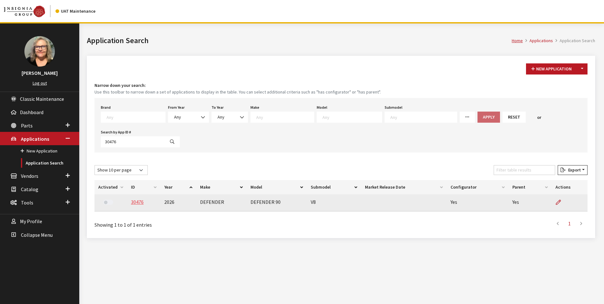
click at [135, 204] on link "30476" at bounding box center [137, 202] width 13 height 6
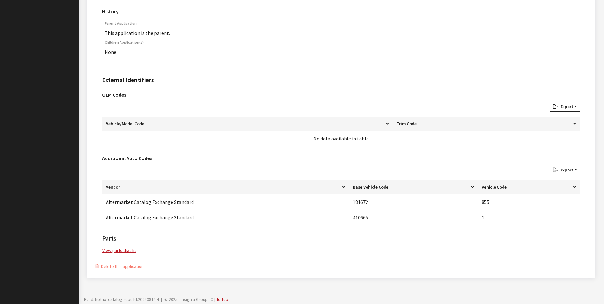
scroll to position [336, 0]
click at [123, 249] on link "View parts that fit" at bounding box center [119, 250] width 34 height 7
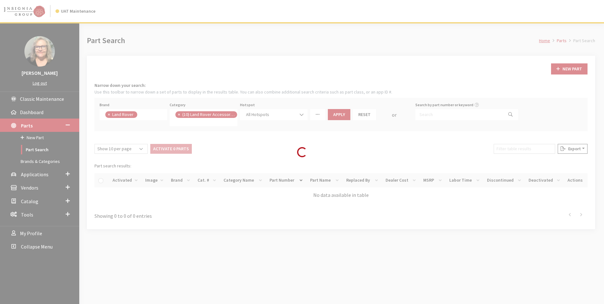
scroll to position [6, 0]
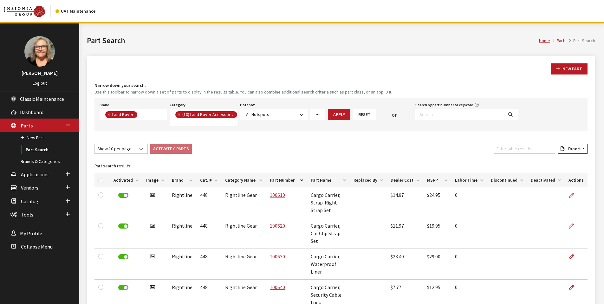
click at [317, 114] on icon "More Filters" at bounding box center [317, 114] width 4 height 4
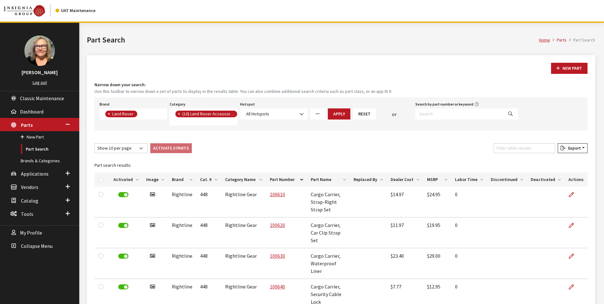
scroll to position [0, 0]
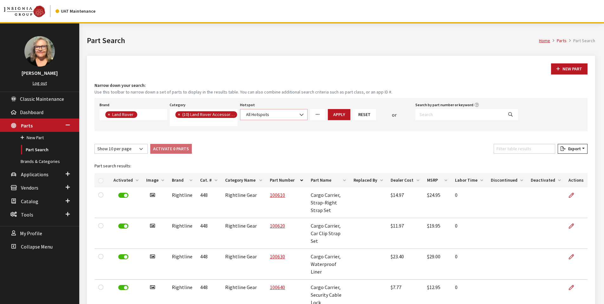
click at [299, 112] on b at bounding box center [299, 112] width 0 height 0
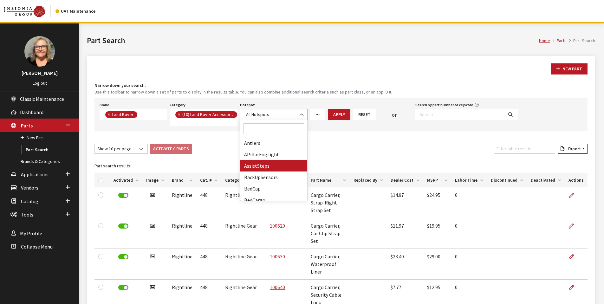
select select "151"
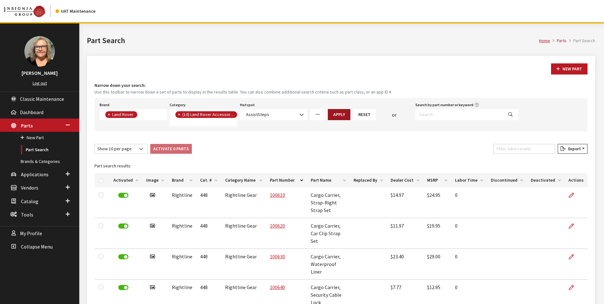
click at [341, 114] on button "Apply" at bounding box center [339, 114] width 22 height 11
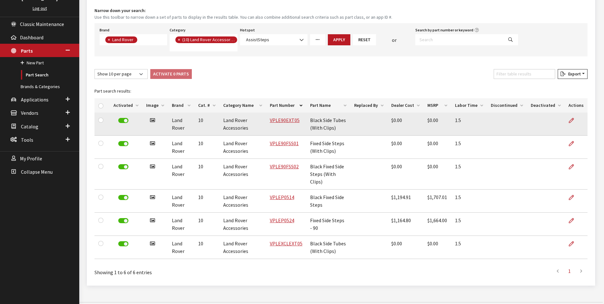
scroll to position [75, 0]
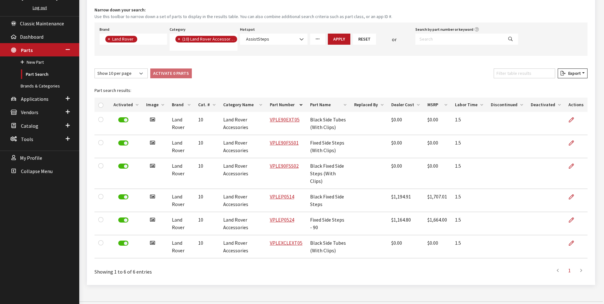
click at [256, 88] on caption "Part search results:" at bounding box center [340, 90] width 493 height 14
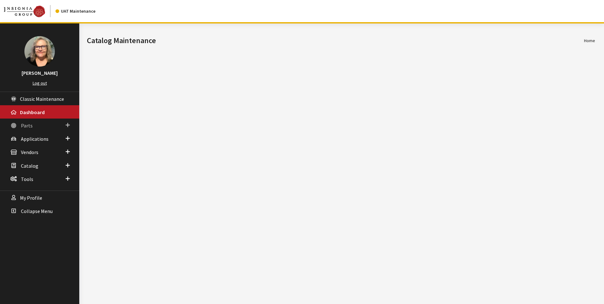
click at [29, 124] on span "Parts" at bounding box center [27, 125] width 12 height 6
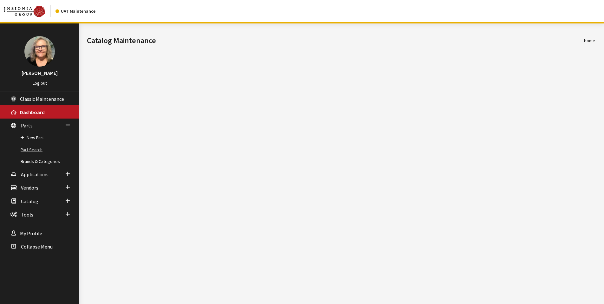
click at [32, 148] on link "Part Search" at bounding box center [39, 150] width 79 height 12
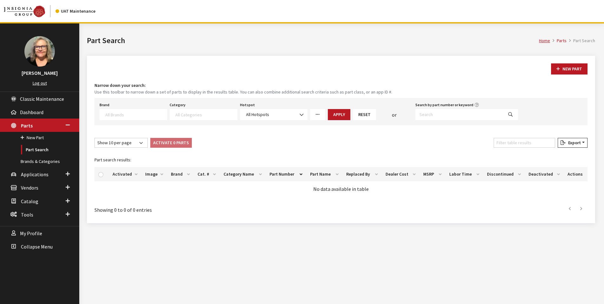
select select
click at [447, 114] on input "Search by part number or keyword" at bounding box center [459, 114] width 88 height 11
paste input "VPLEW0157"
type input "VPLEW0157"
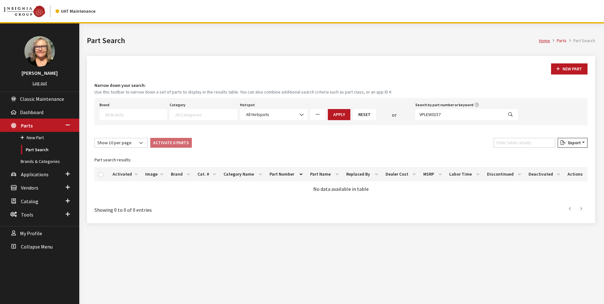
click at [508, 115] on icon "Search" at bounding box center [510, 114] width 4 height 4
select select
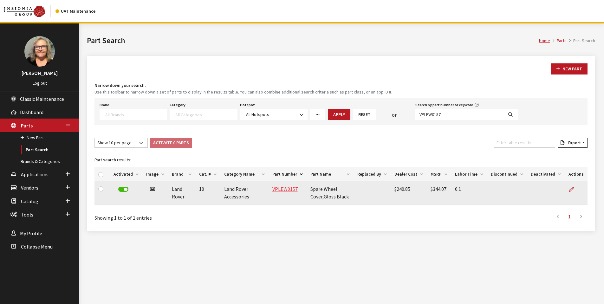
click at [283, 190] on link "VPLEW0157" at bounding box center [284, 189] width 25 height 6
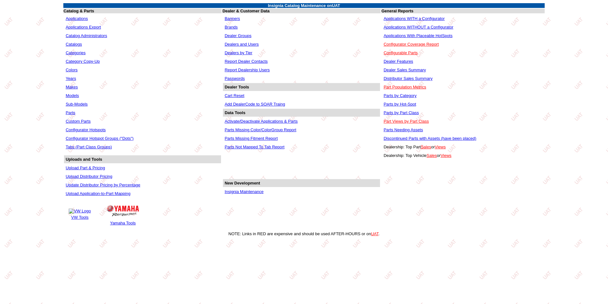
click at [71, 111] on link "Parts" at bounding box center [71, 112] width 10 height 5
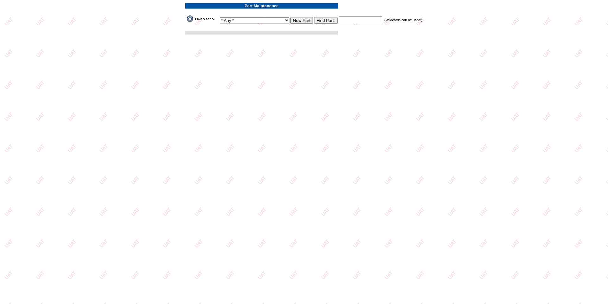
click at [339, 20] on input "text" at bounding box center [360, 19] width 43 height 7
paste input "VPLEW0157"
type input "VPLEW0157"
click at [291, 19] on input "New Part" at bounding box center [302, 20] width 22 height 7
click at [321, 18] on input "Find Part:" at bounding box center [325, 20] width 23 height 7
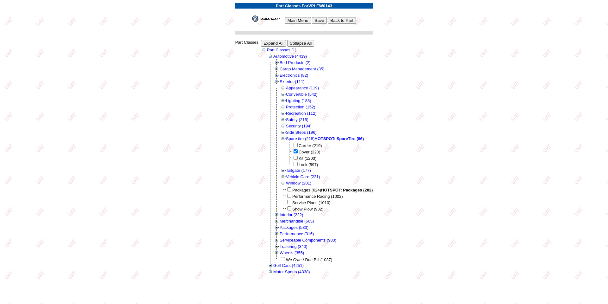
click at [271, 19] on img at bounding box center [268, 19] width 32 height 6
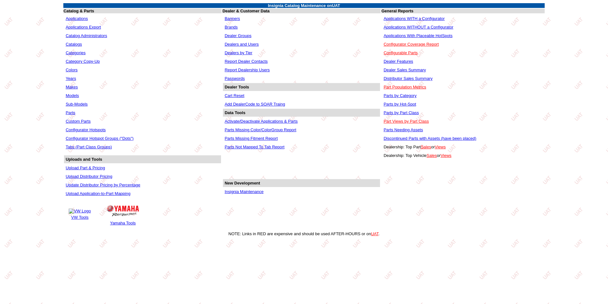
click at [68, 112] on link "Parts" at bounding box center [71, 112] width 10 height 5
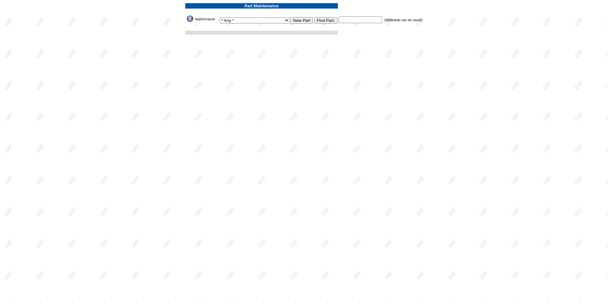
click at [346, 20] on input "text" at bounding box center [360, 19] width 43 height 7
paste input "VPLEP0433"
type input "VPLEP0433"
click at [314, 19] on input "Find Part:" at bounding box center [325, 20] width 23 height 7
